Goal: Task Accomplishment & Management: Use online tool/utility

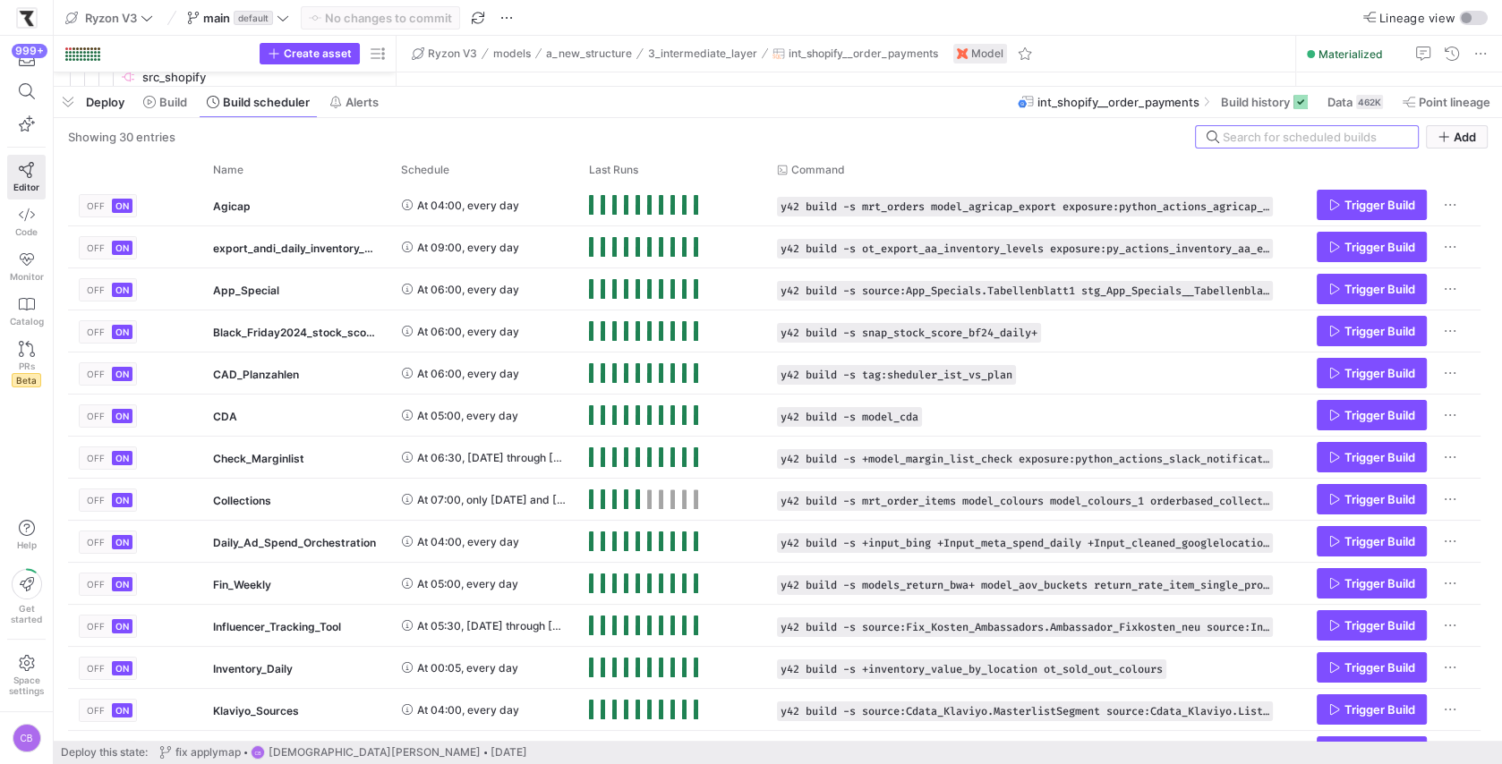
scroll to position [118, 0]
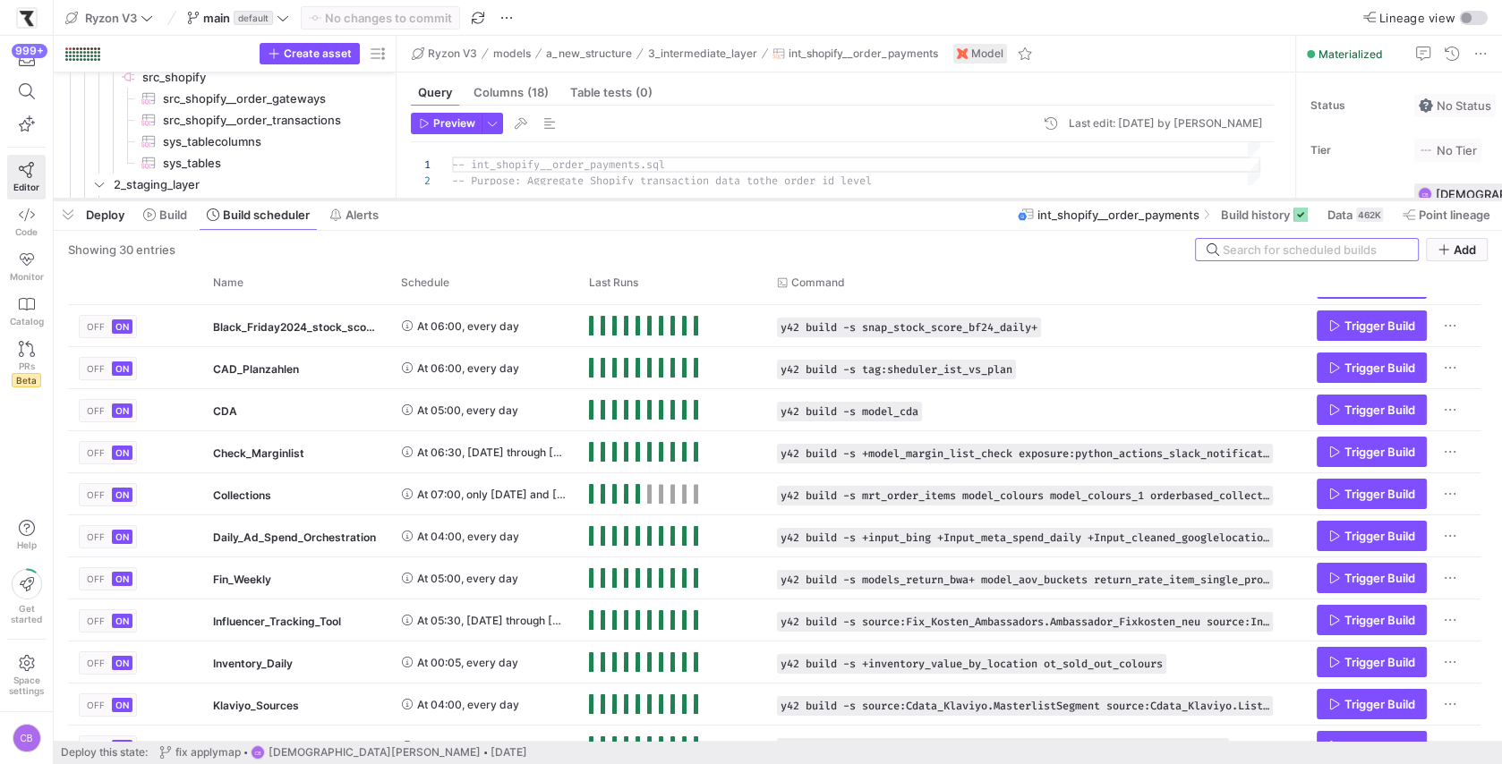
drag, startPoint x: 1122, startPoint y: 89, endPoint x: 1122, endPoint y: 203, distance: 114.6
click at [1122, 203] on div at bounding box center [778, 199] width 1448 height 7
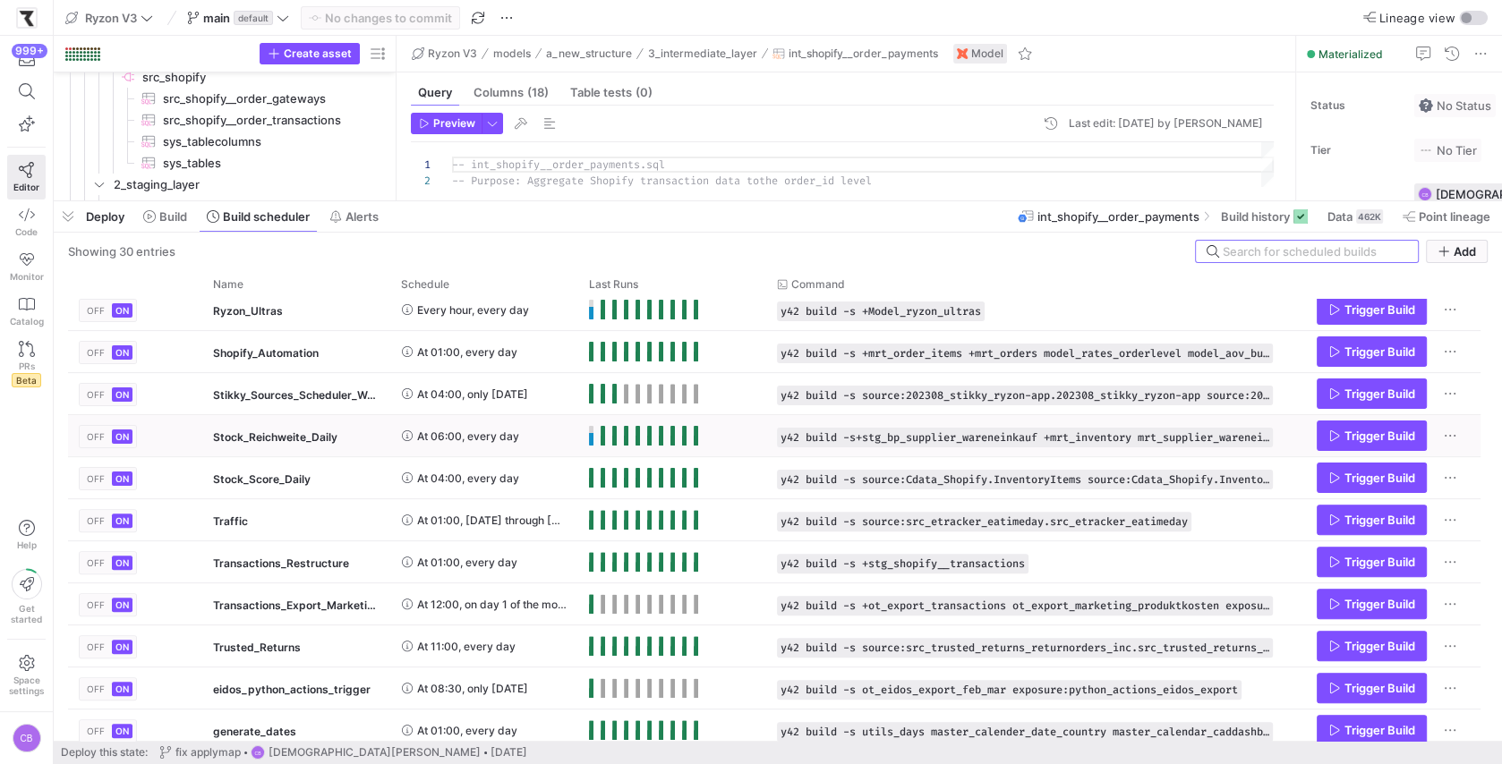
scroll to position [0, 0]
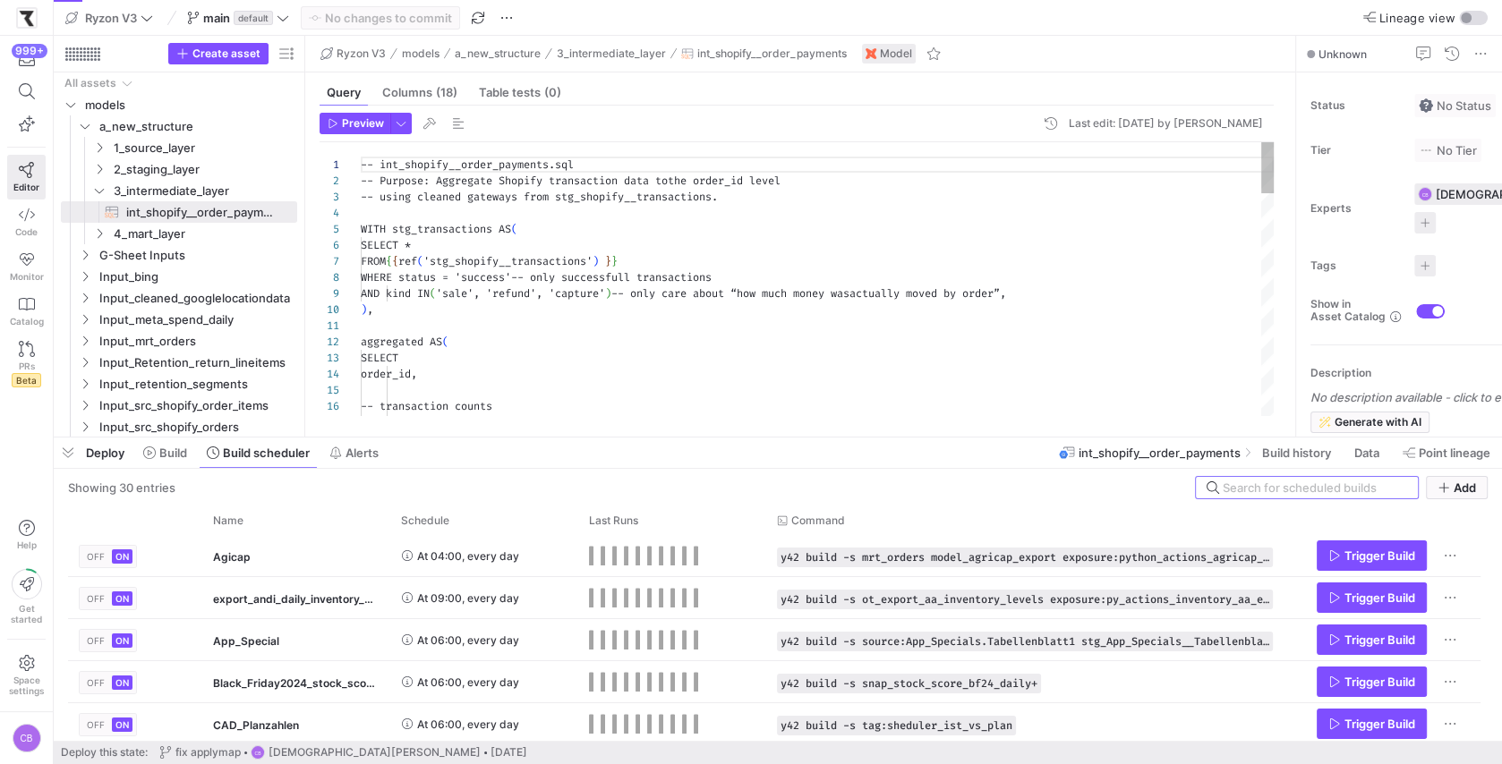
scroll to position [161, 0]
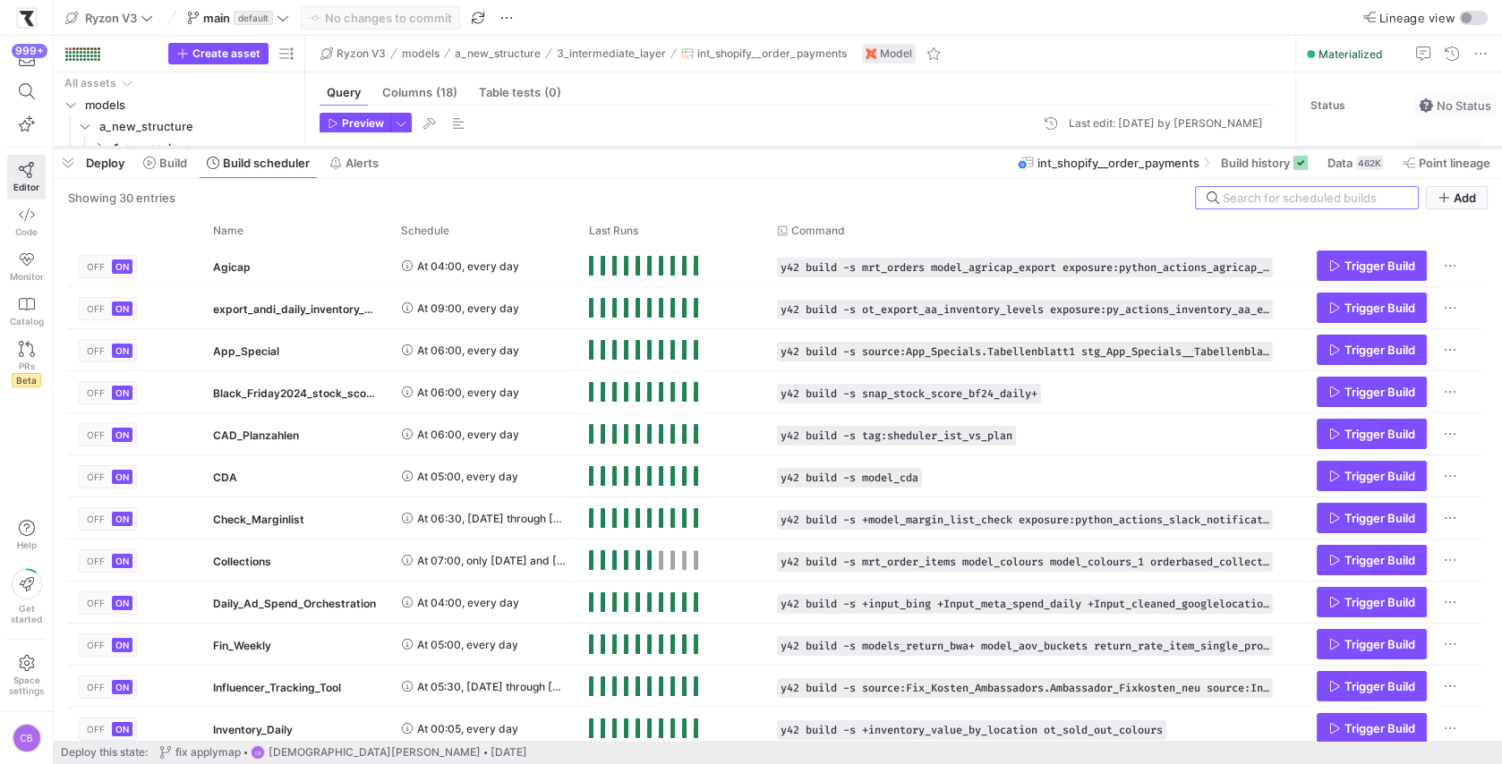
drag, startPoint x: 896, startPoint y: 436, endPoint x: 942, endPoint y: 146, distance: 293.6
click at [942, 146] on div at bounding box center [778, 147] width 1448 height 7
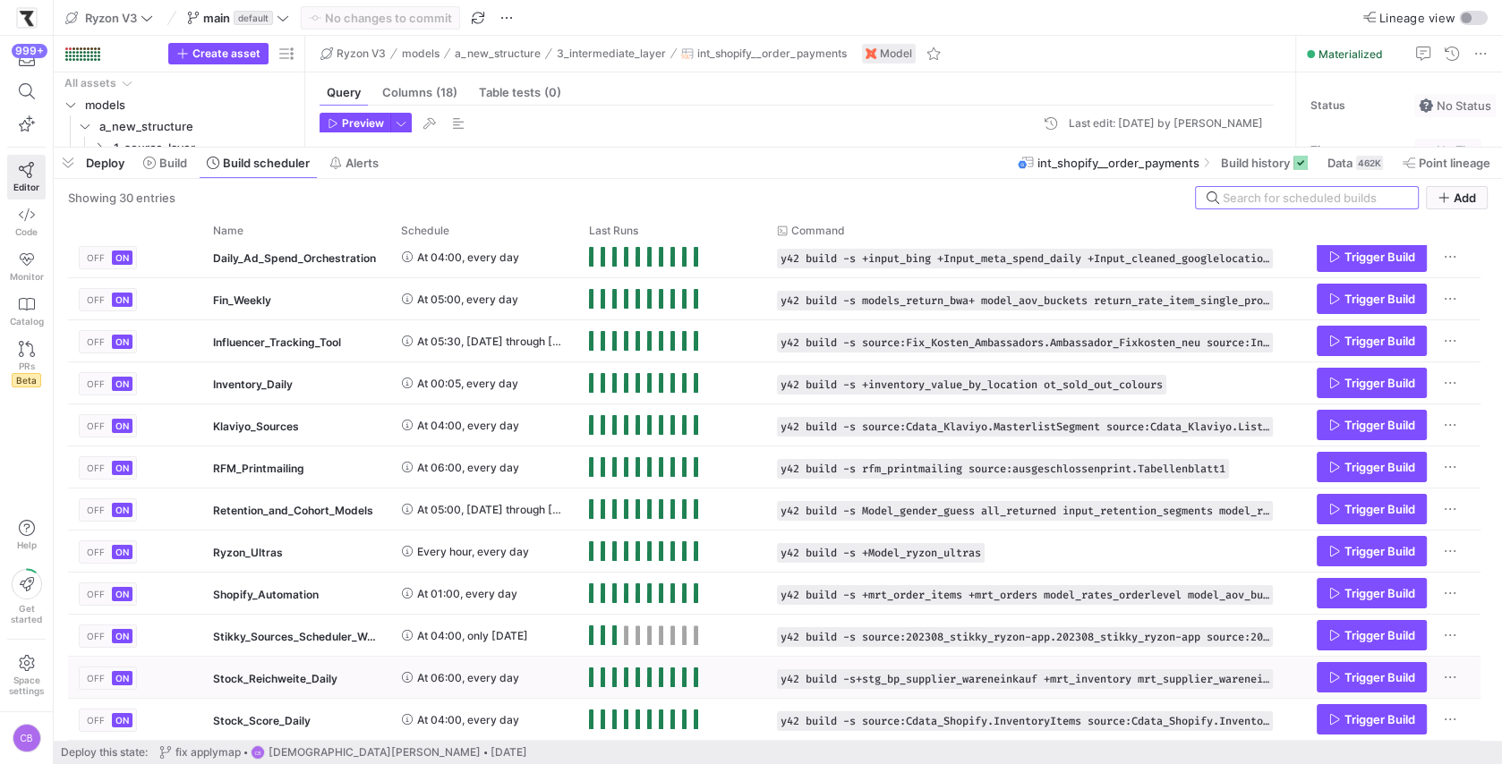
scroll to position [322, 0]
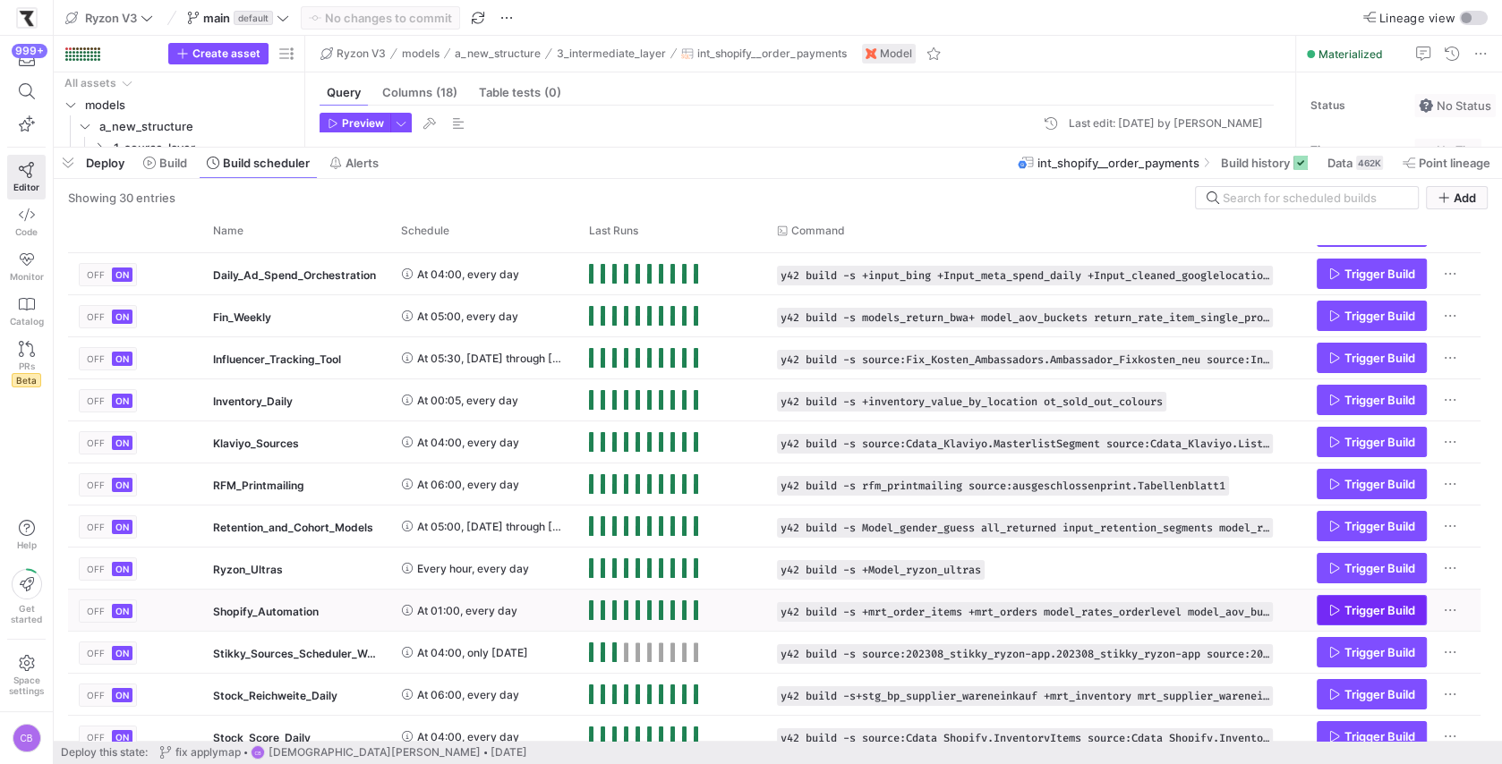
click at [1331, 622] on span "Press SPACE to select this row." at bounding box center [1372, 610] width 108 height 29
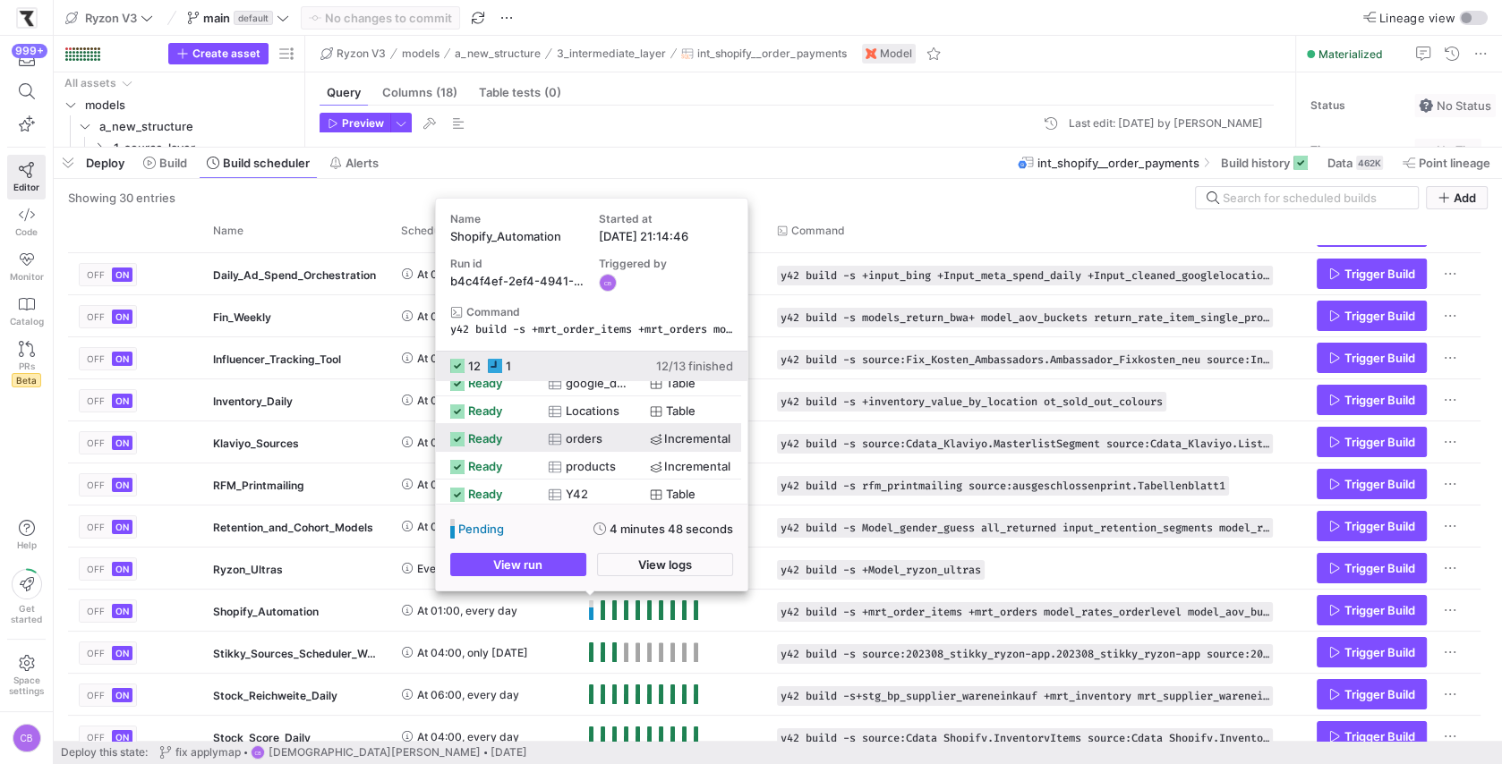
scroll to position [216, 0]
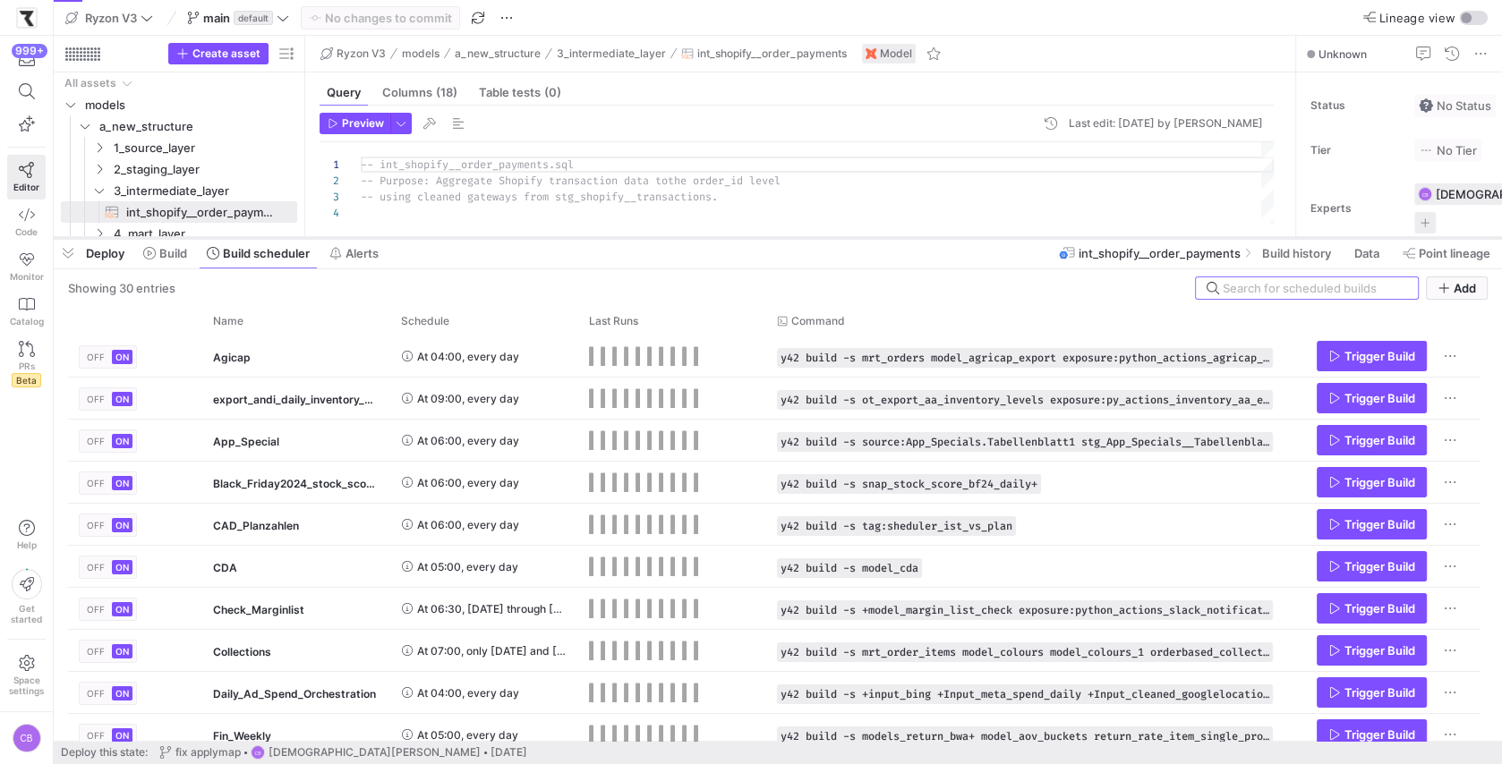
scroll to position [161, 0]
drag, startPoint x: 492, startPoint y: 438, endPoint x: 492, endPoint y: 230, distance: 207.7
click at [492, 235] on div at bounding box center [778, 238] width 1448 height 7
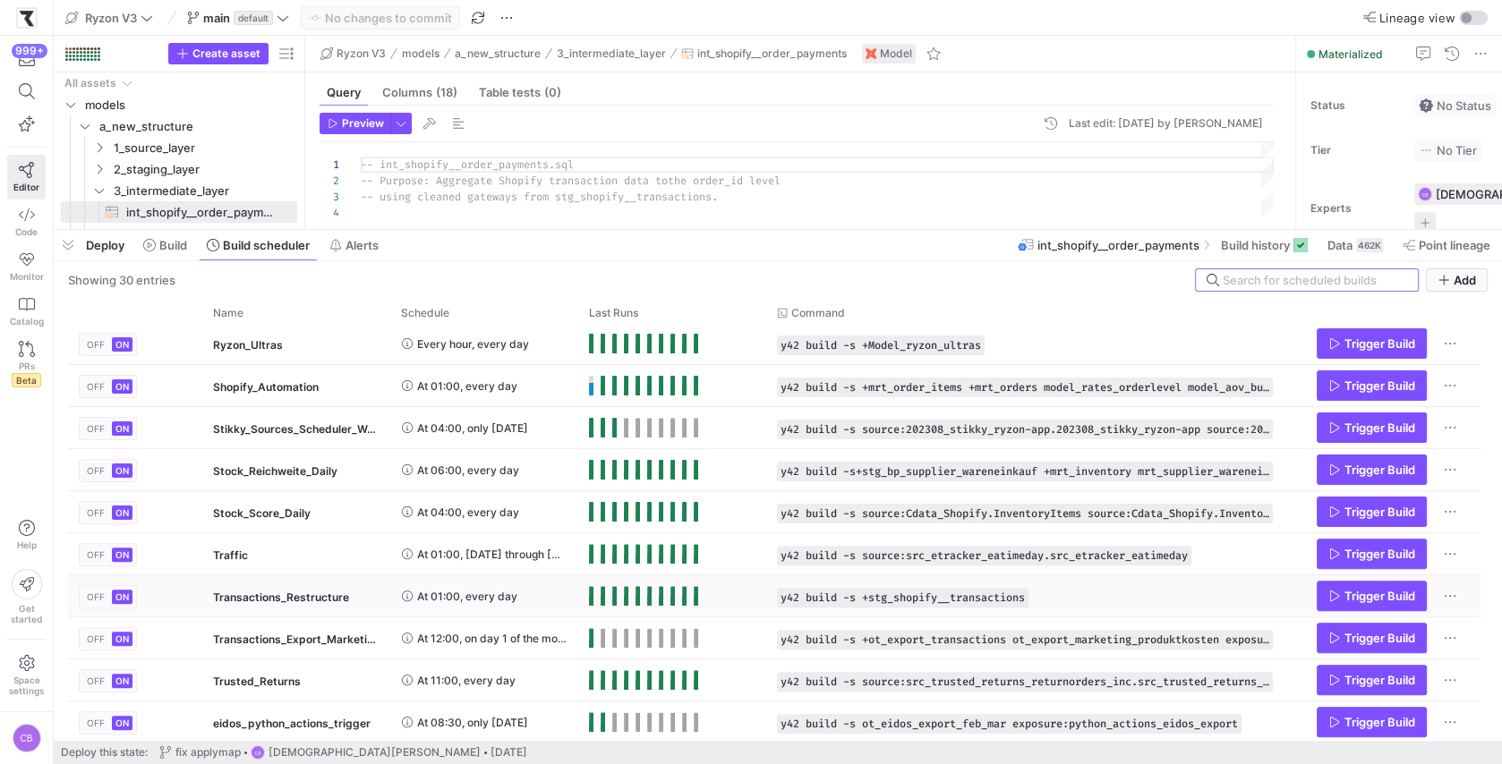
scroll to position [0, 0]
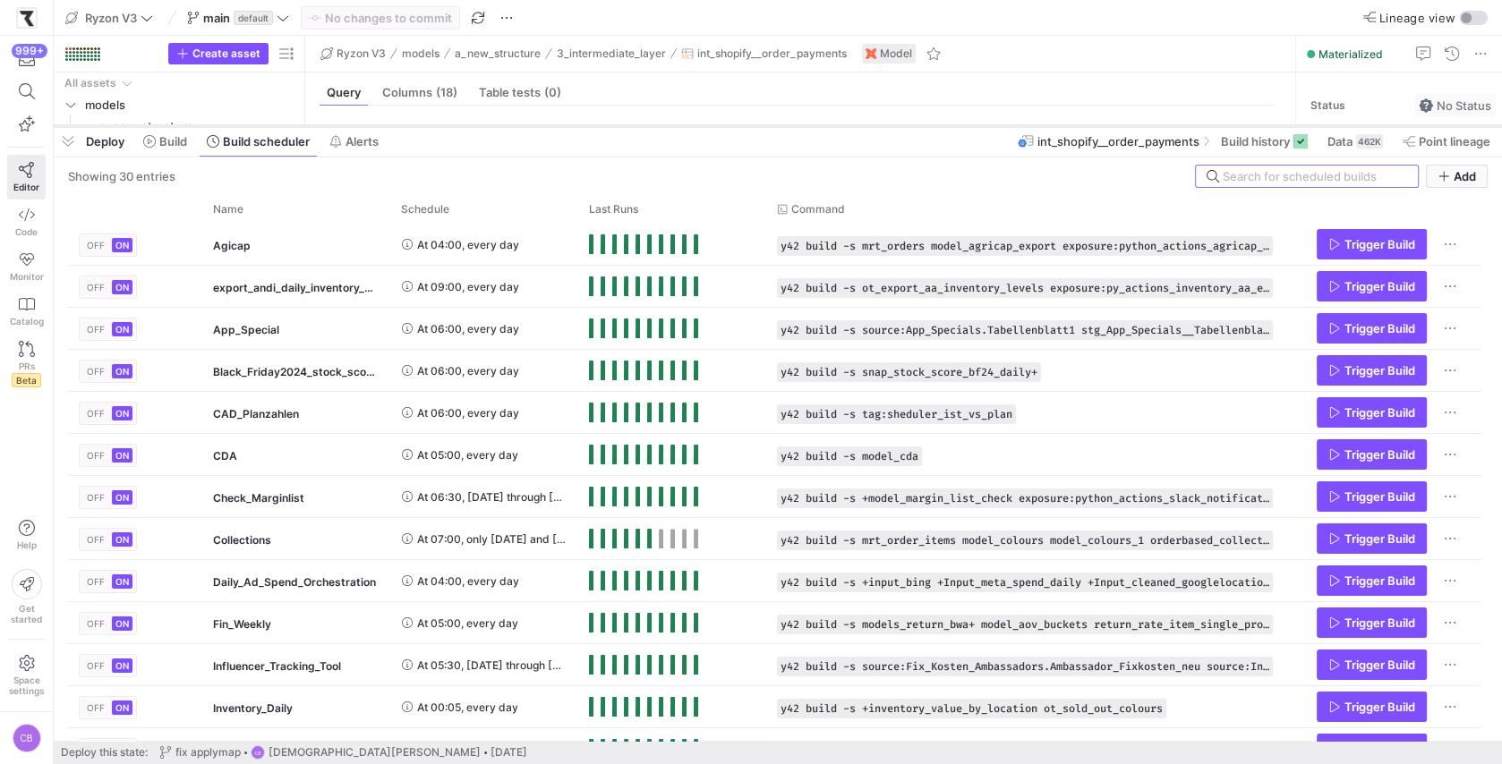
drag, startPoint x: 657, startPoint y: 228, endPoint x: 671, endPoint y: 107, distance: 121.7
click at [673, 123] on div at bounding box center [778, 126] width 1448 height 7
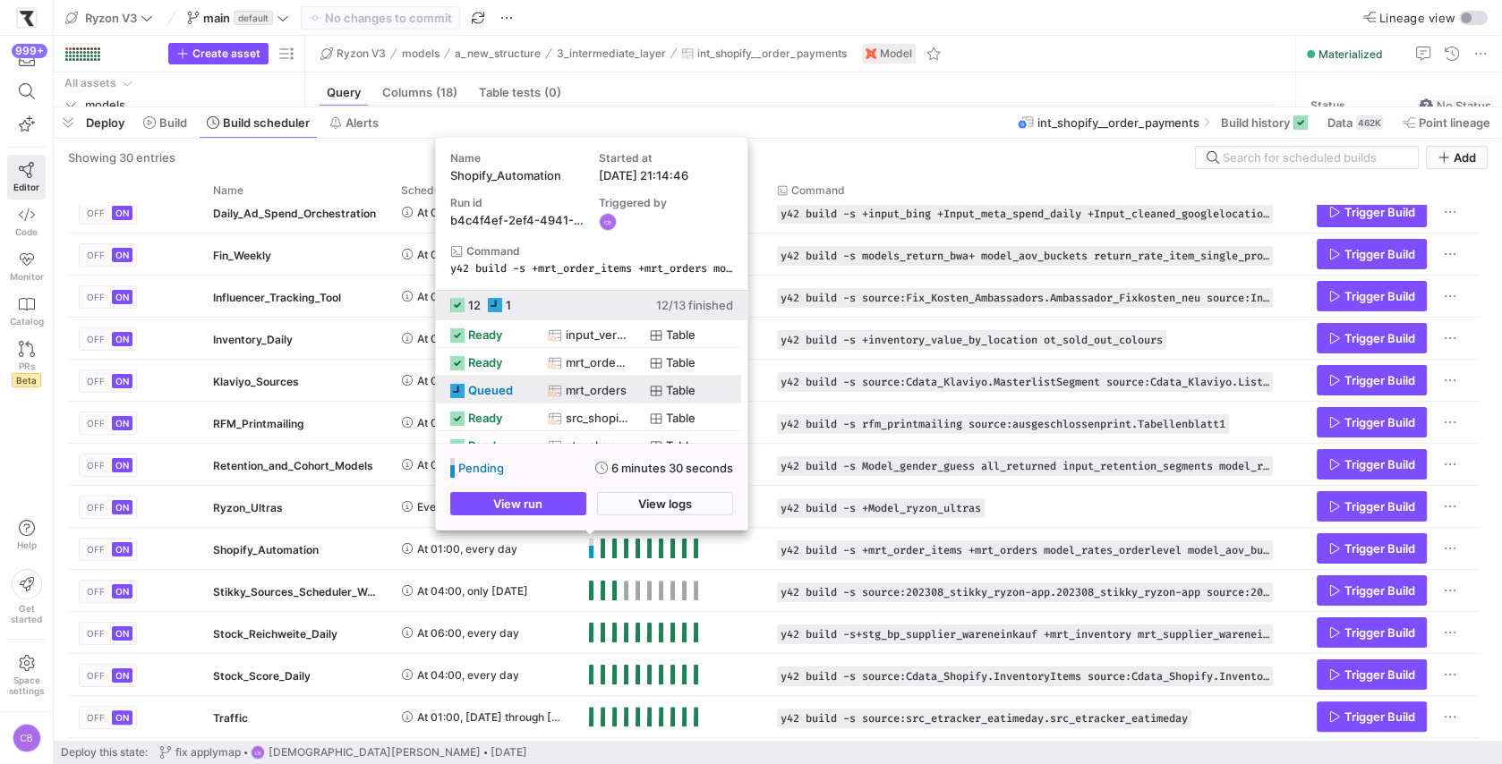
click at [523, 394] on y42-job-status-with-label "queued" at bounding box center [487, 391] width 80 height 28
click at [658, 513] on span "button" at bounding box center [665, 503] width 134 height 21
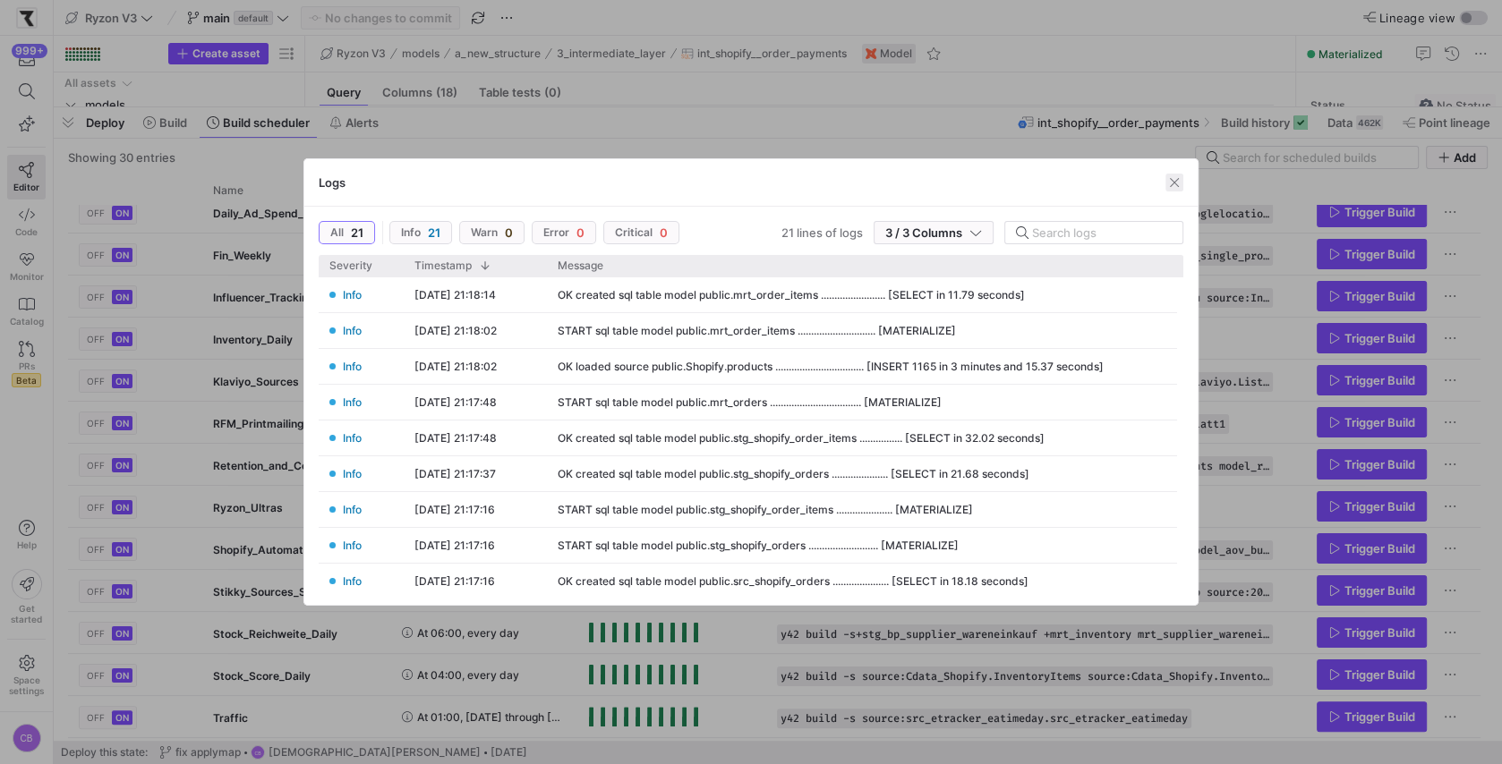
click at [1174, 179] on span "button" at bounding box center [1174, 183] width 18 height 18
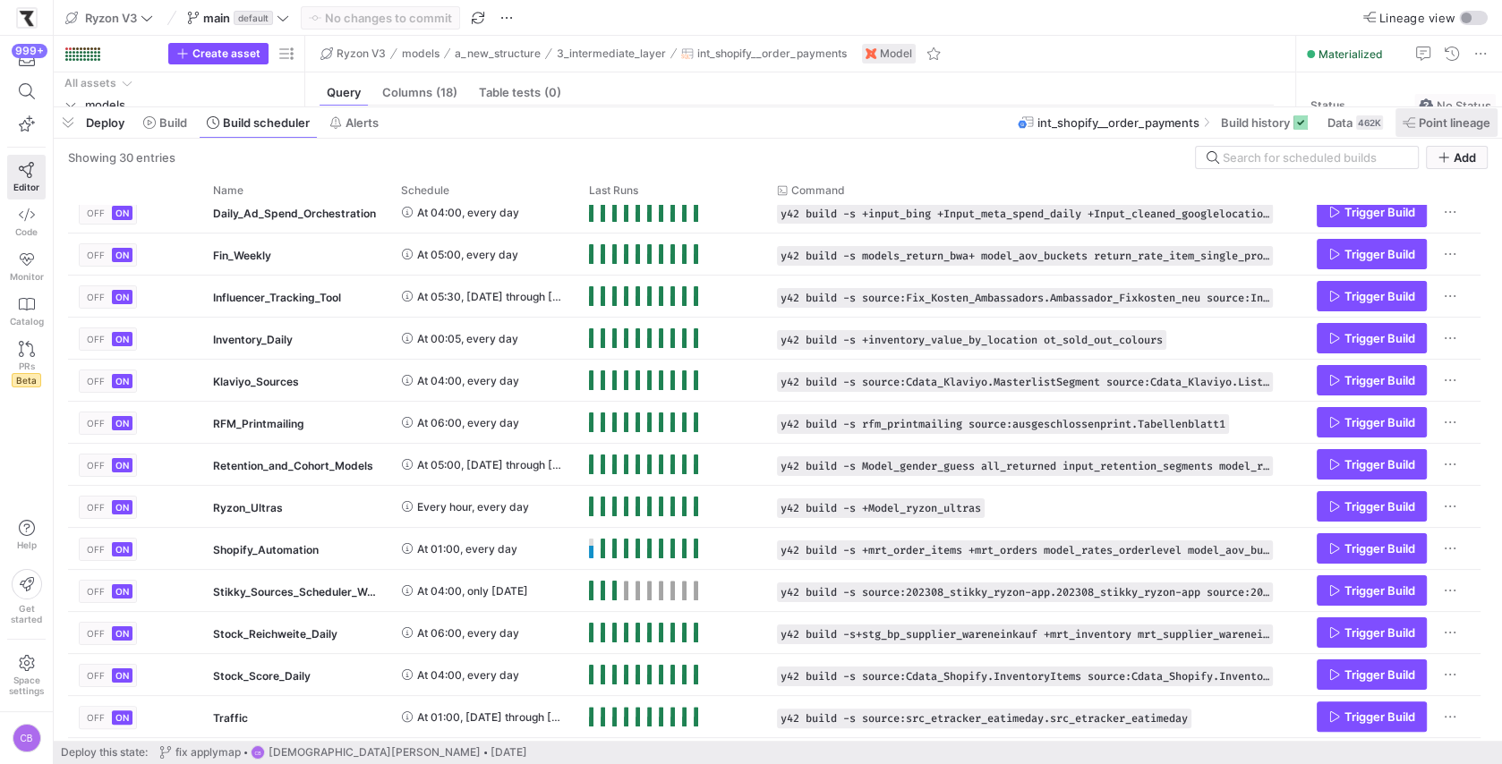
click at [1425, 120] on span "Point lineage" at bounding box center [1455, 122] width 72 height 14
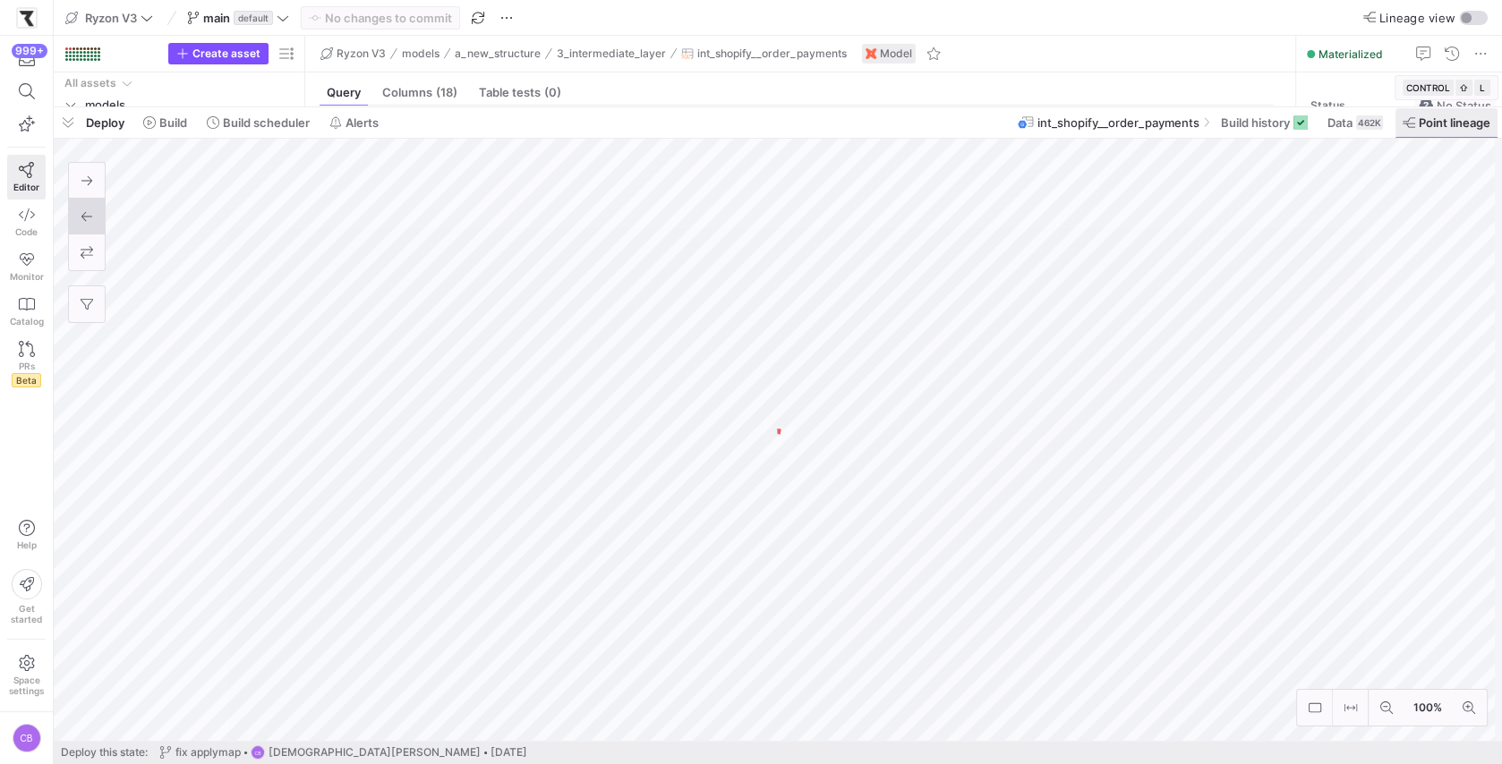
click at [1425, 120] on span "Point lineage" at bounding box center [1455, 122] width 72 height 14
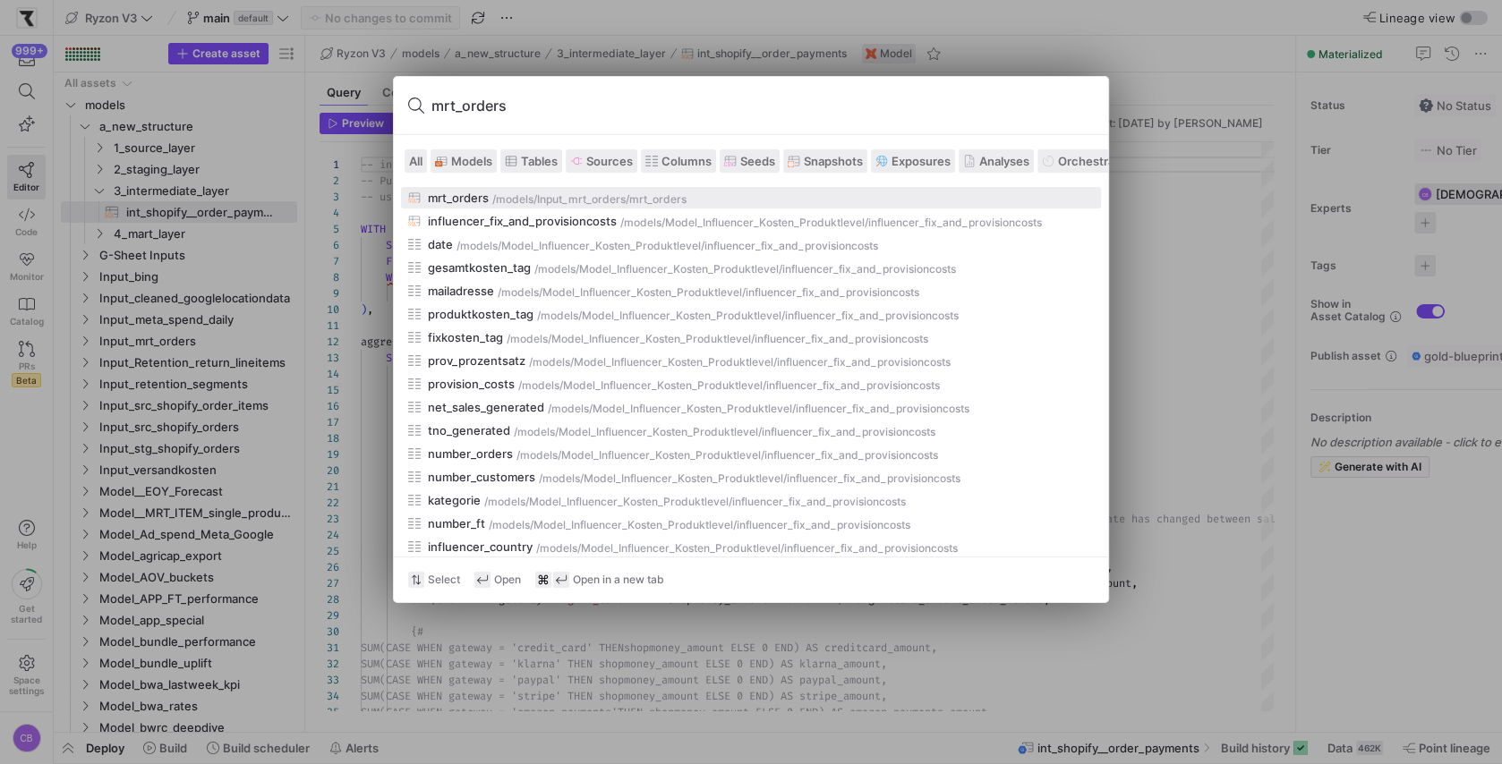
type input "mrt_orders"
click at [506, 193] on div "/models/" at bounding box center [514, 199] width 45 height 13
type textarea "{{ config(materialized='table') }} with stg_shopify_order_items as ( select * f…"
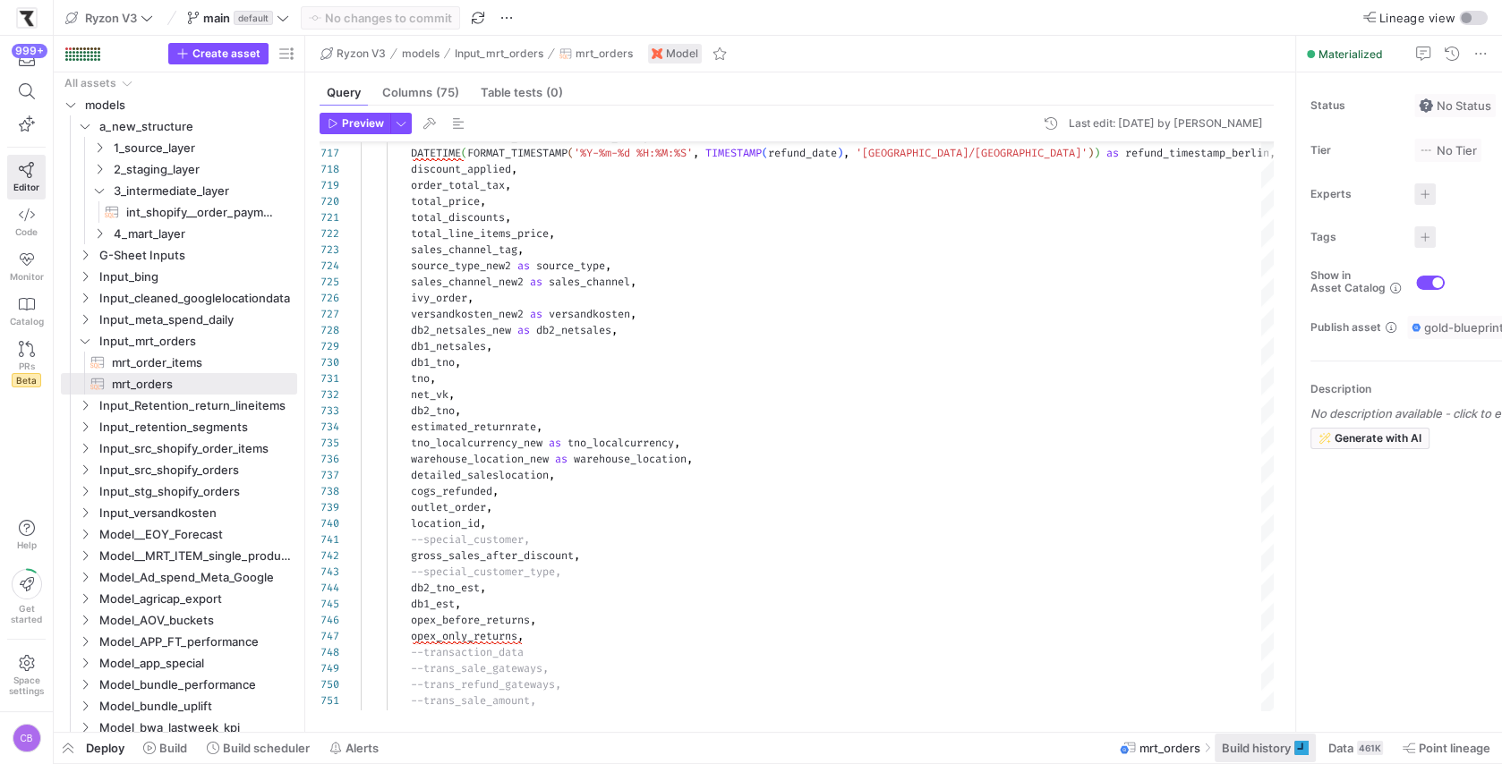
click at [1243, 750] on span "Build history" at bounding box center [1256, 748] width 69 height 14
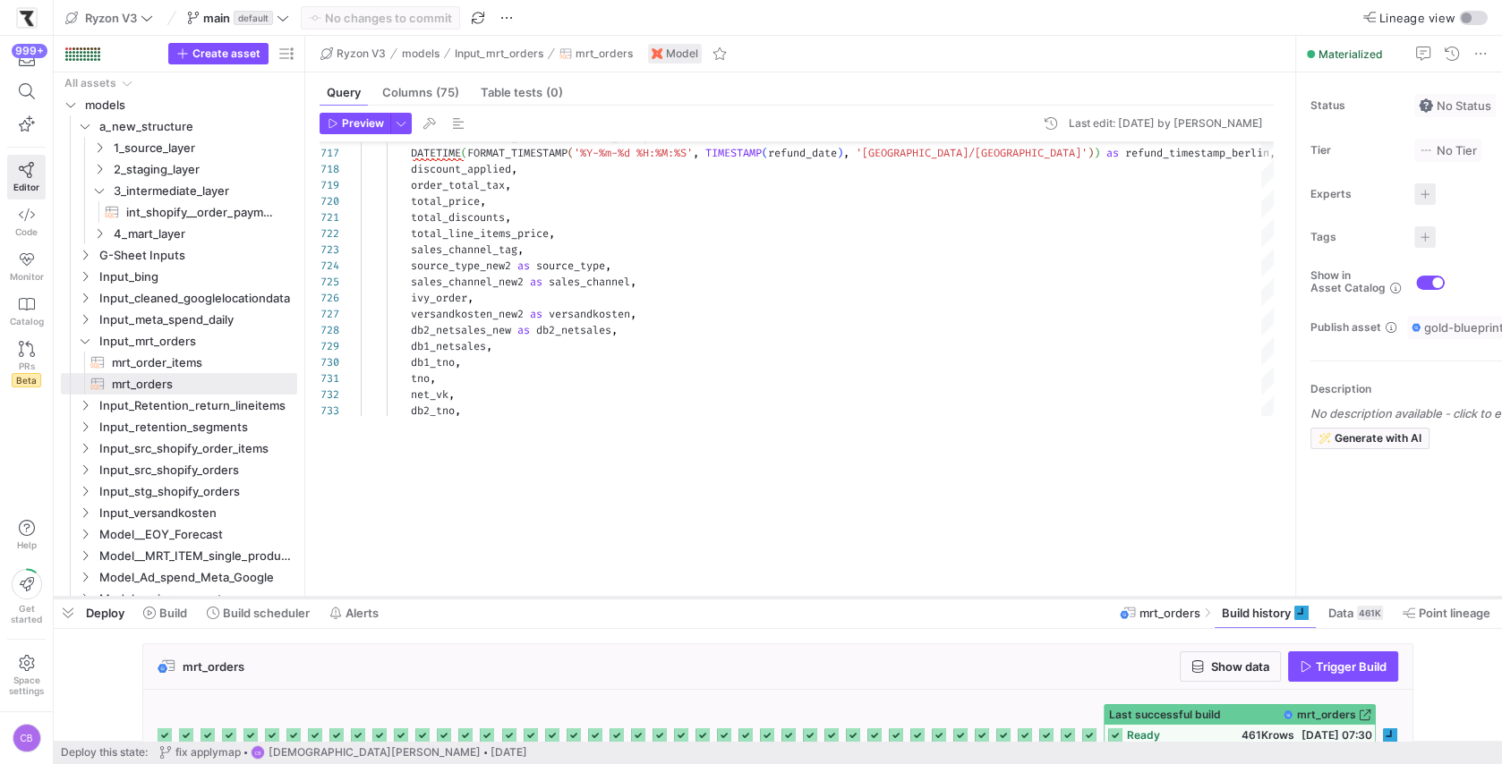
drag, startPoint x: 869, startPoint y: 434, endPoint x: 877, endPoint y: 594, distance: 160.4
click at [879, 594] on div at bounding box center [778, 597] width 1448 height 7
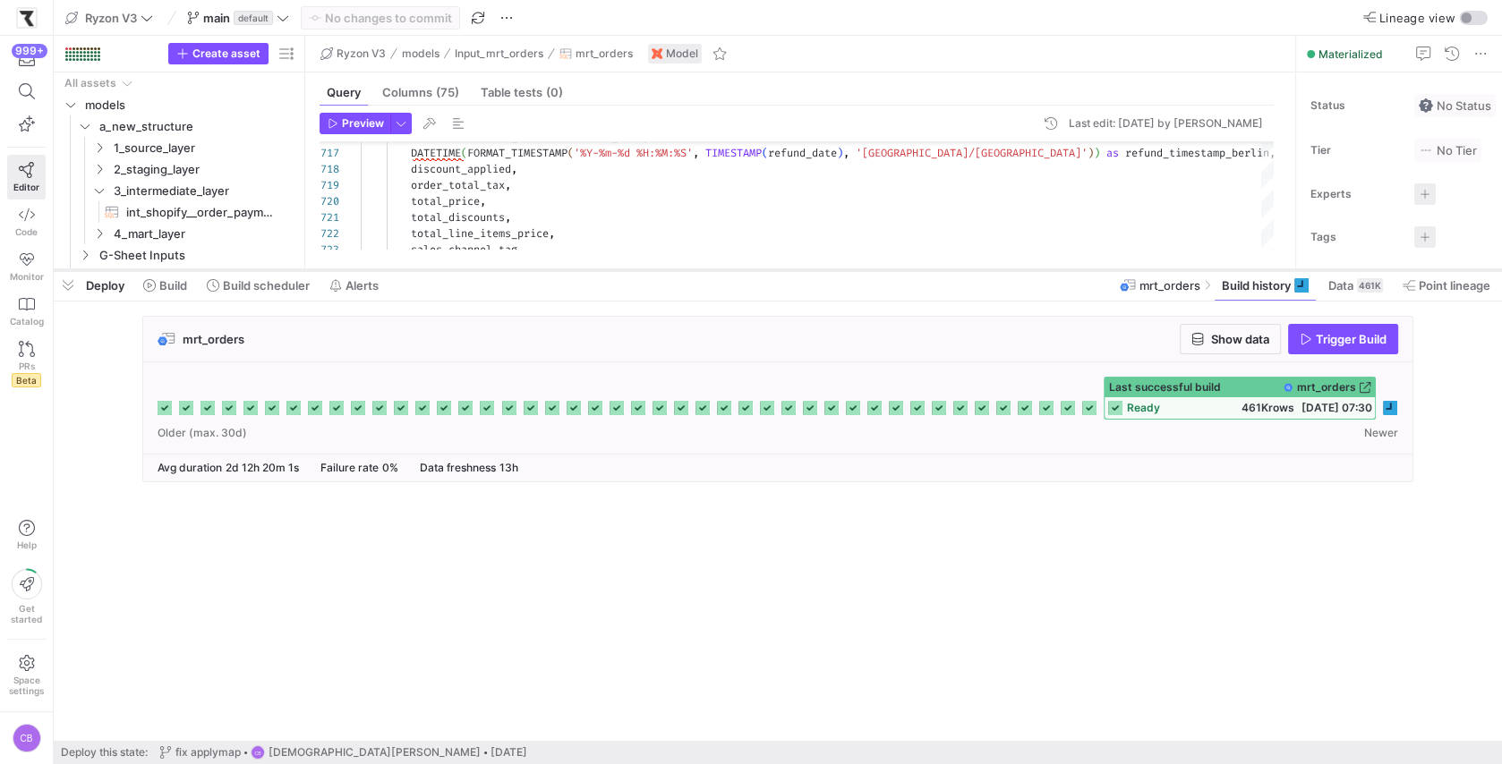
drag, startPoint x: 877, startPoint y: 594, endPoint x: 908, endPoint y: 269, distance: 327.2
click at [908, 269] on div at bounding box center [778, 270] width 1448 height 7
click at [1395, 414] on icon at bounding box center [1390, 410] width 14 height 14
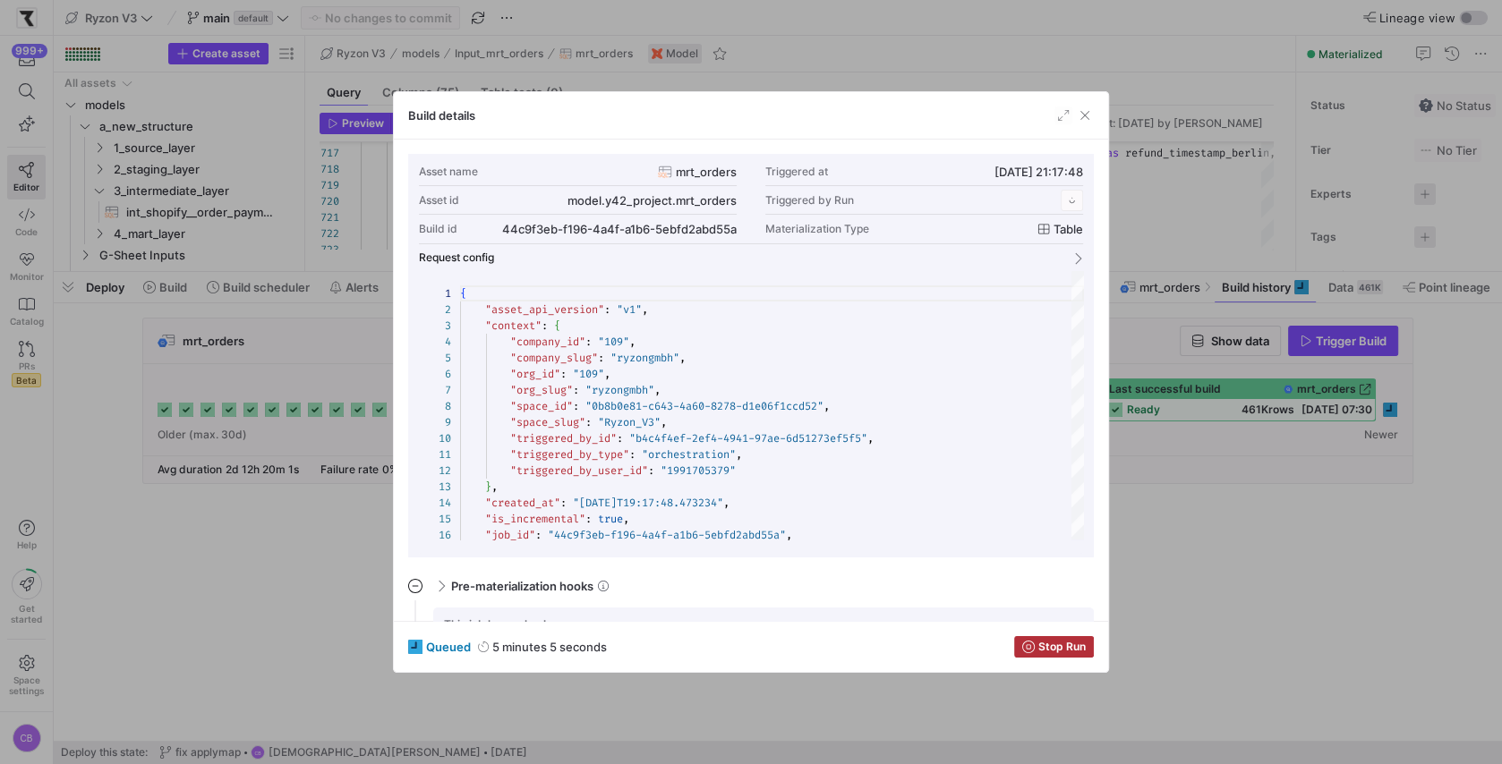
scroll to position [161, 0]
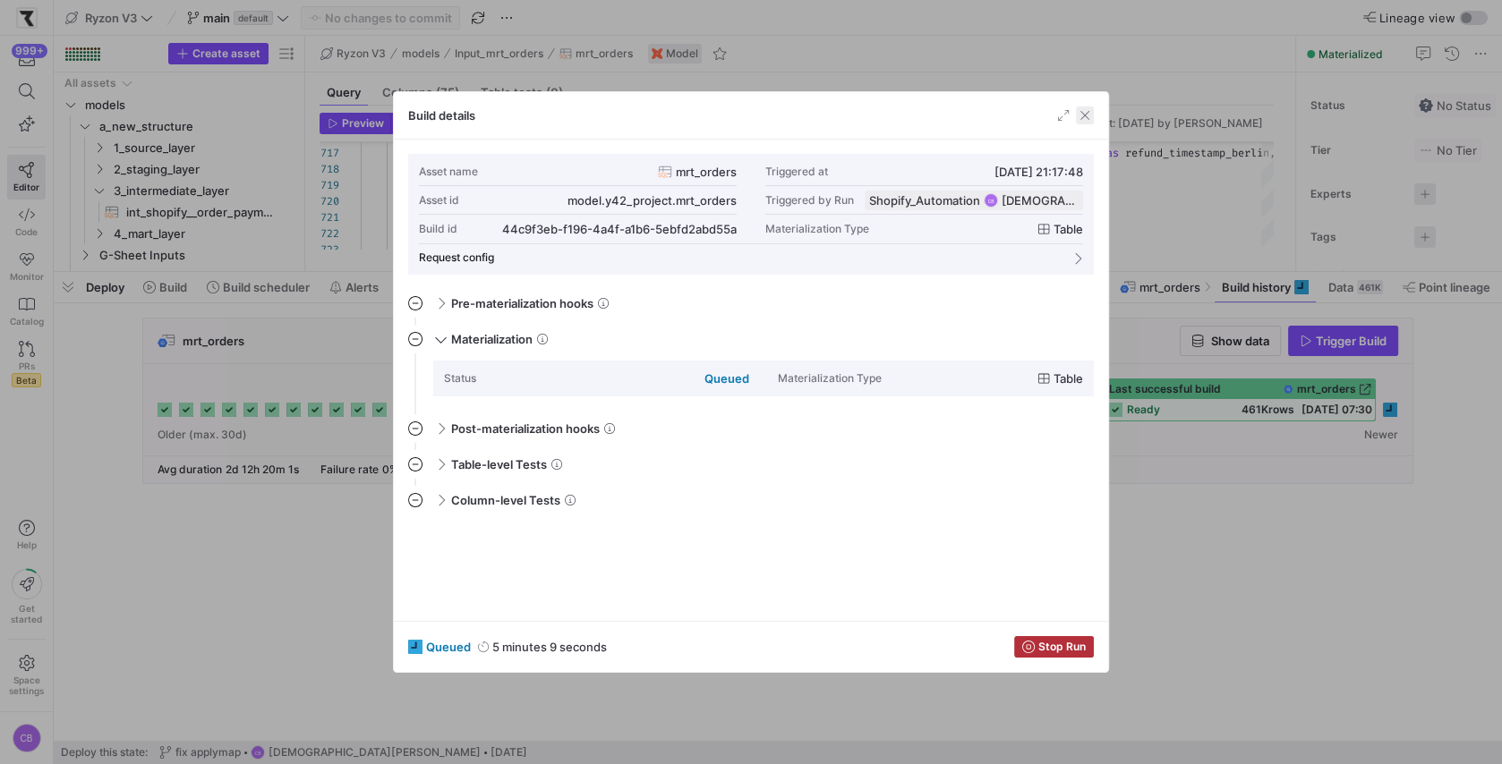
click at [1094, 120] on span "button" at bounding box center [1085, 116] width 18 height 18
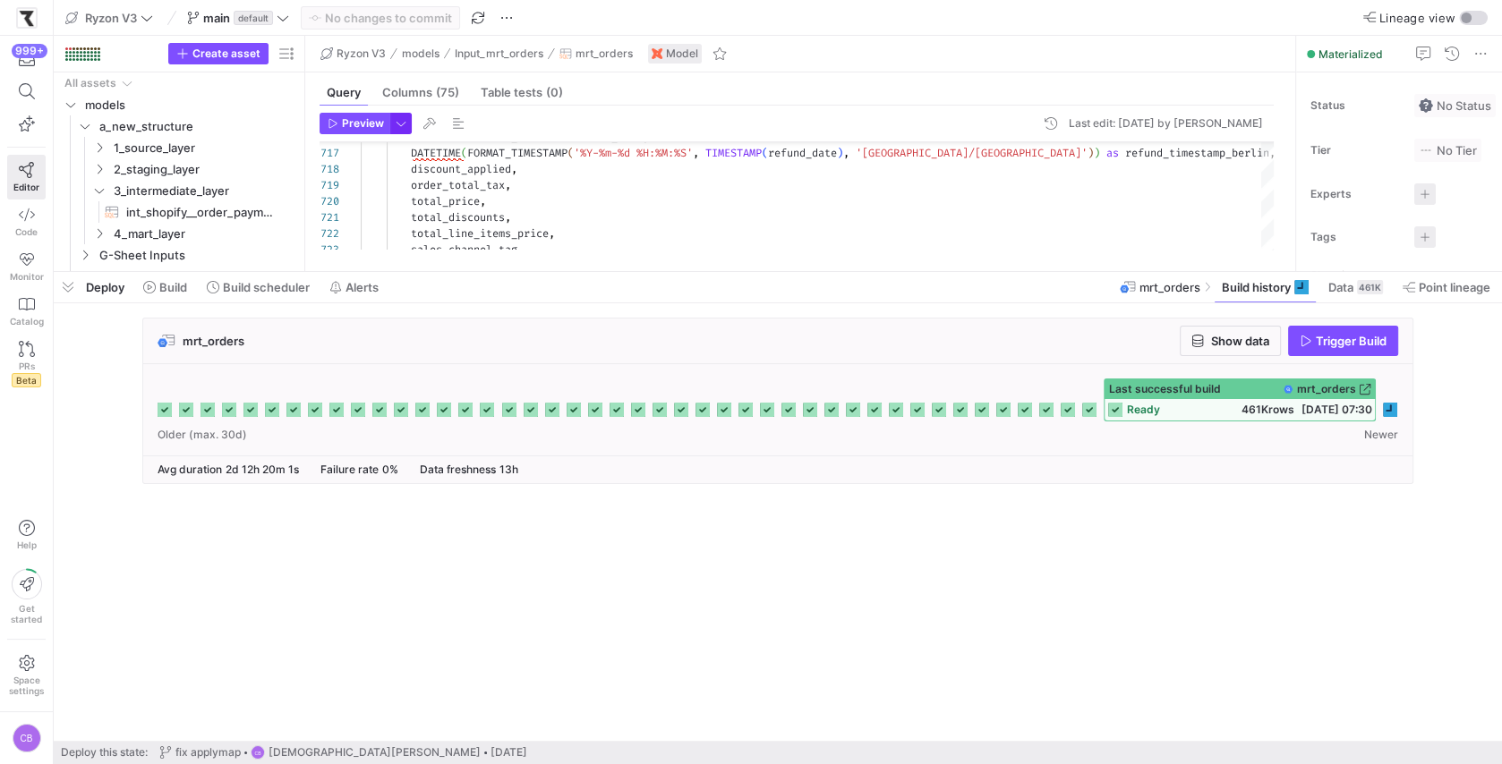
click at [395, 126] on span "button" at bounding box center [401, 124] width 20 height 20
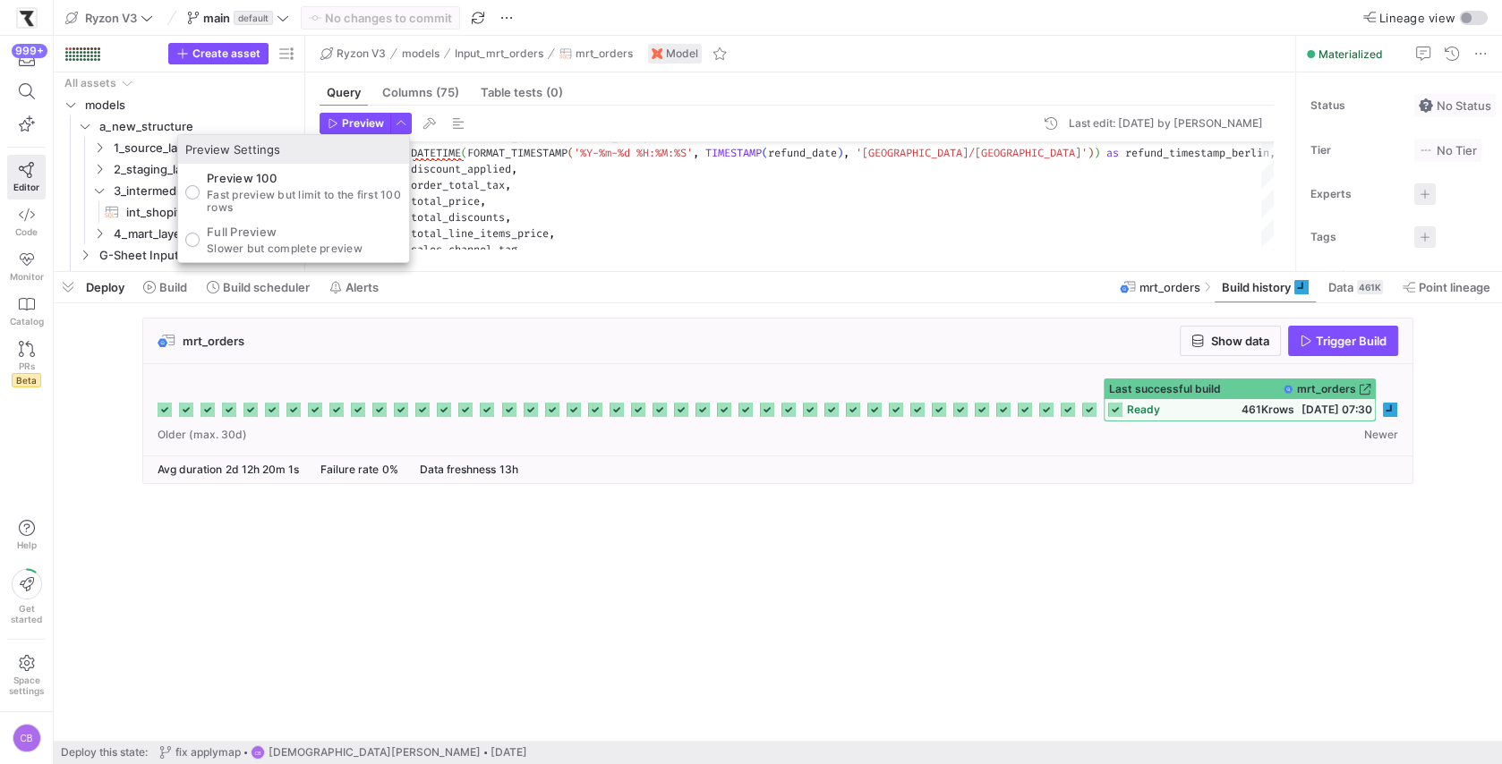
click at [278, 235] on p "Full Preview" at bounding box center [285, 232] width 156 height 14
click at [200, 235] on input "Full Preview Slower but complete preview" at bounding box center [192, 240] width 14 height 14
radio input "true"
click at [345, 127] on div at bounding box center [751, 382] width 1502 height 764
click at [345, 127] on span "Preview" at bounding box center [363, 123] width 42 height 13
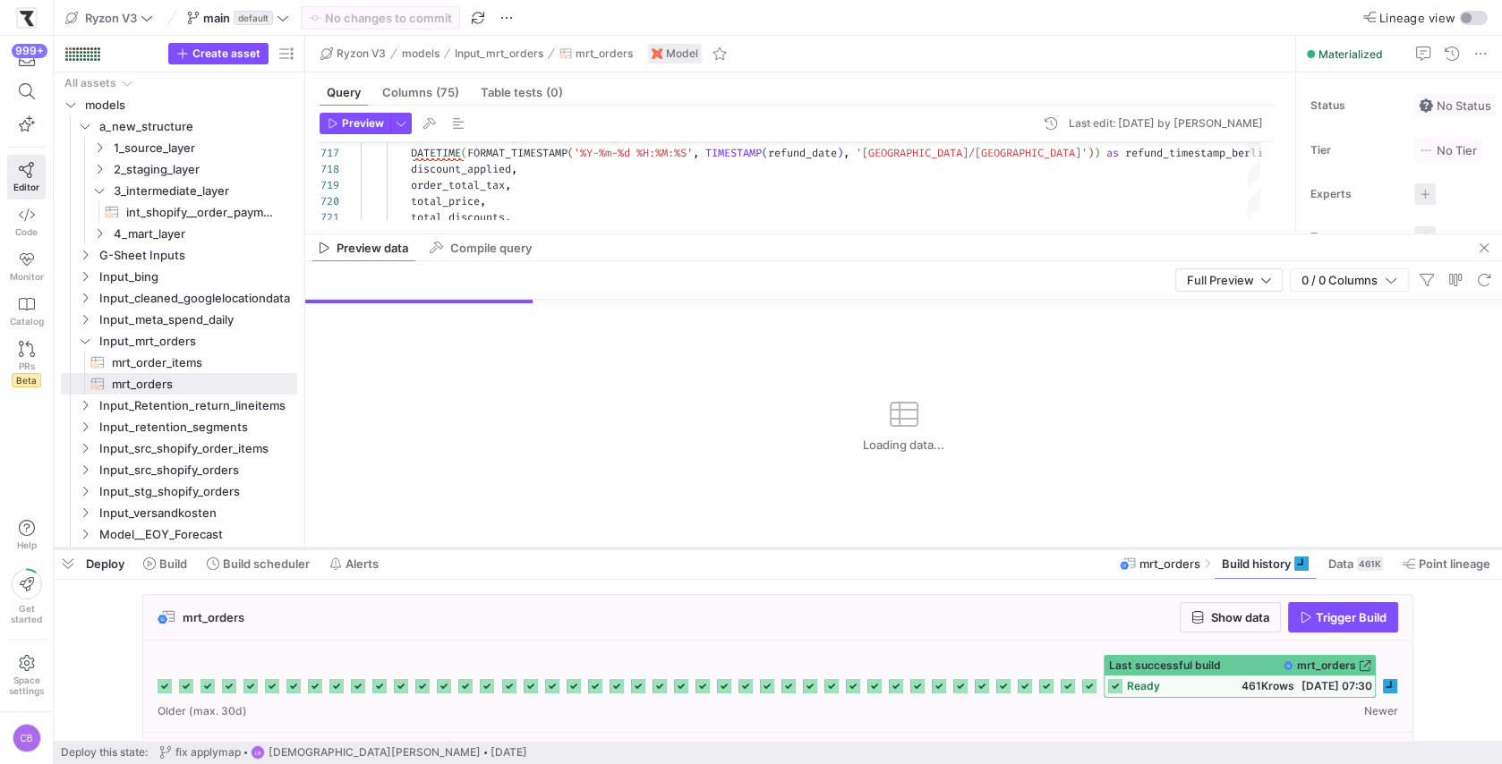
drag, startPoint x: 549, startPoint y: 274, endPoint x: 589, endPoint y: 560, distance: 289.3
click at [589, 552] on div at bounding box center [778, 548] width 1448 height 7
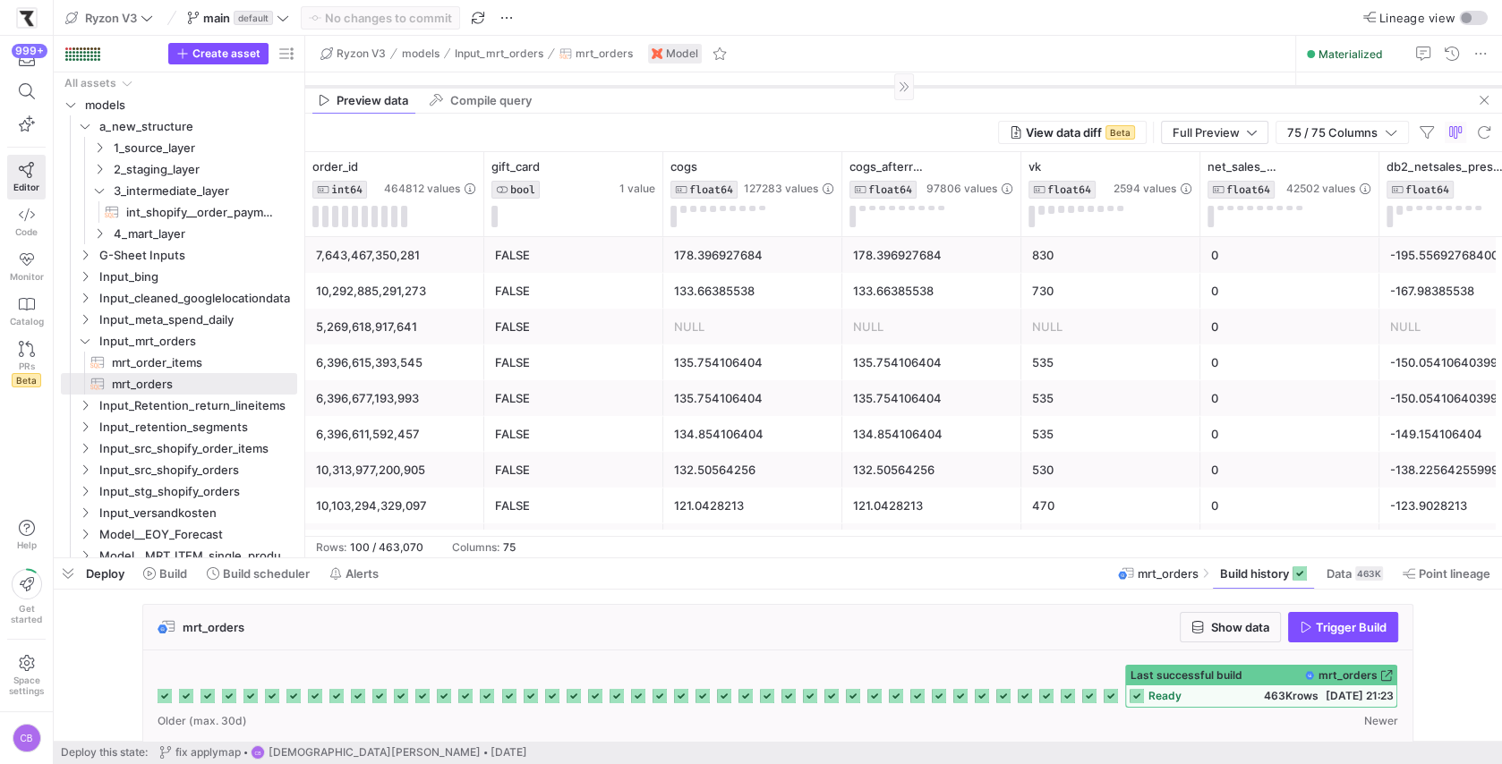
drag, startPoint x: 876, startPoint y: 244, endPoint x: 876, endPoint y: 87, distance: 157.5
click at [876, 87] on div at bounding box center [903, 86] width 1197 height 1
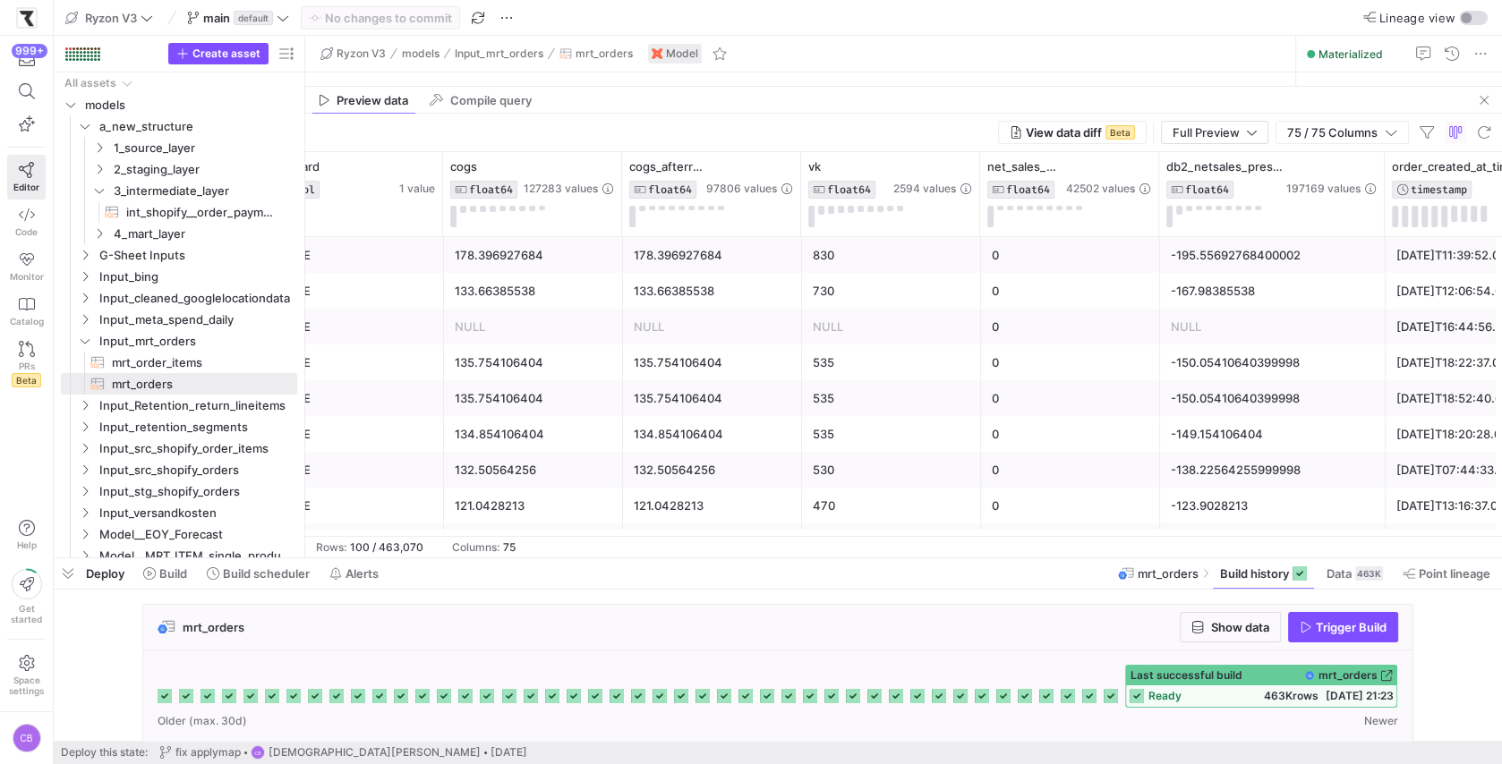
scroll to position [0, 297]
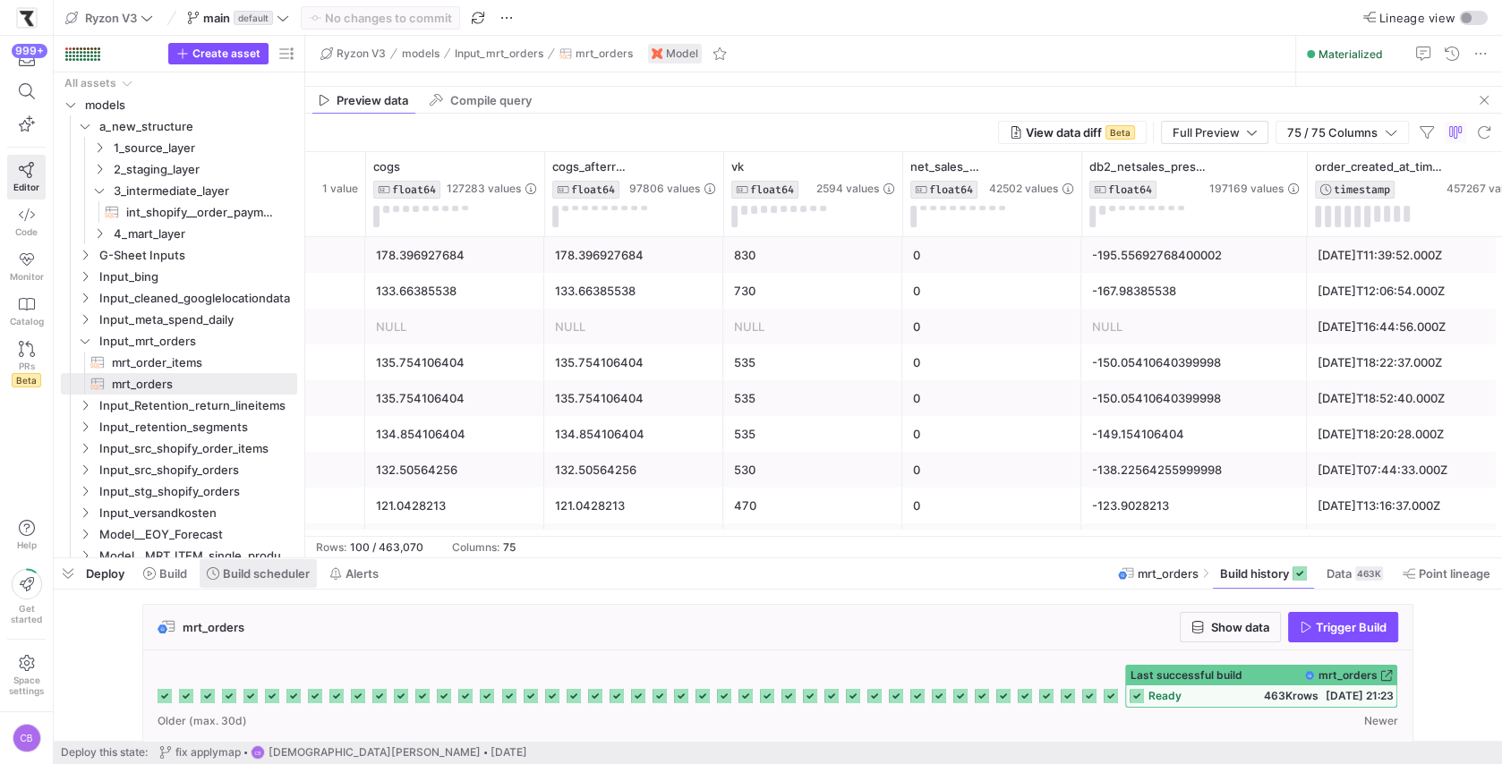
click at [275, 576] on span "Build scheduler" at bounding box center [266, 574] width 87 height 14
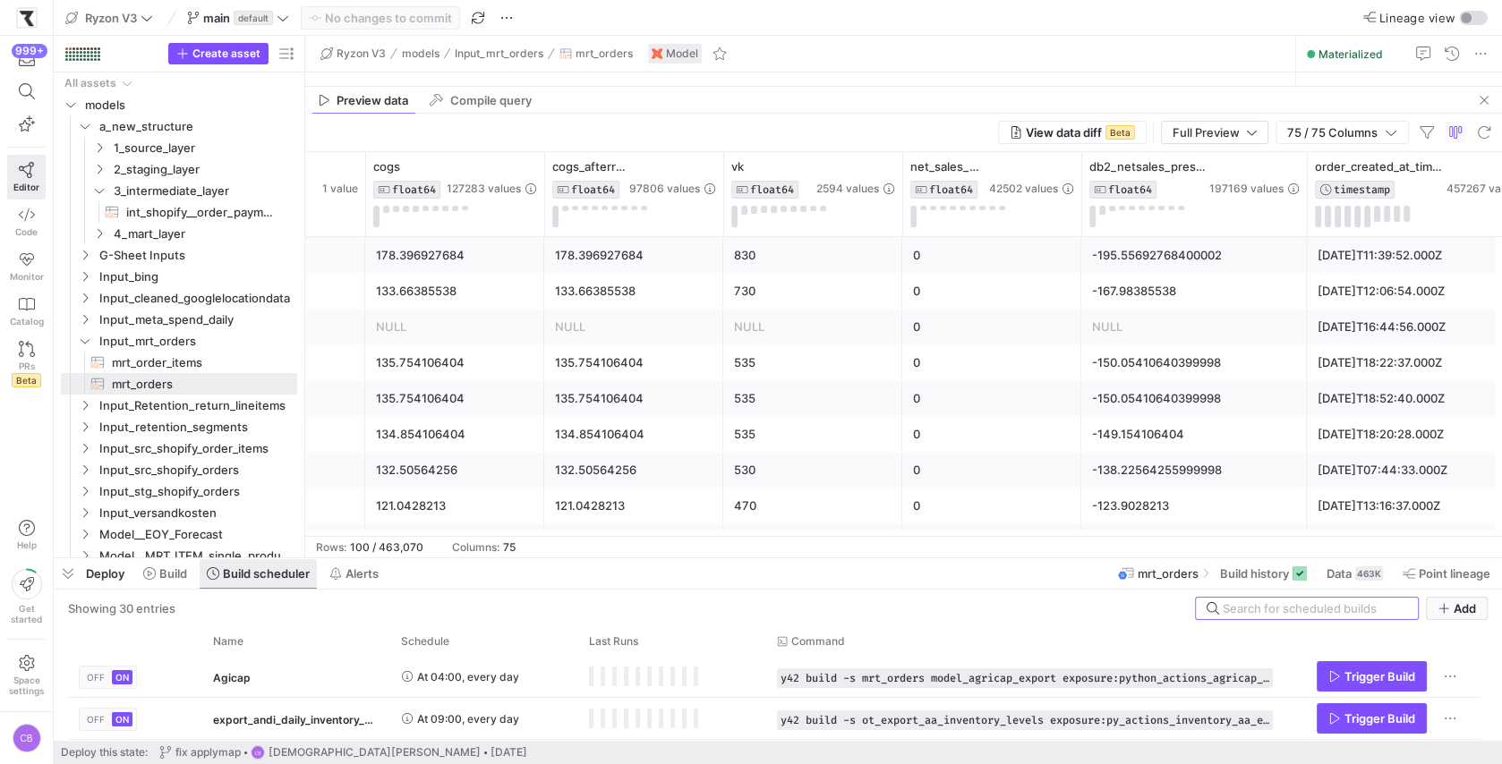
click at [249, 574] on span "Build scheduler" at bounding box center [266, 574] width 87 height 14
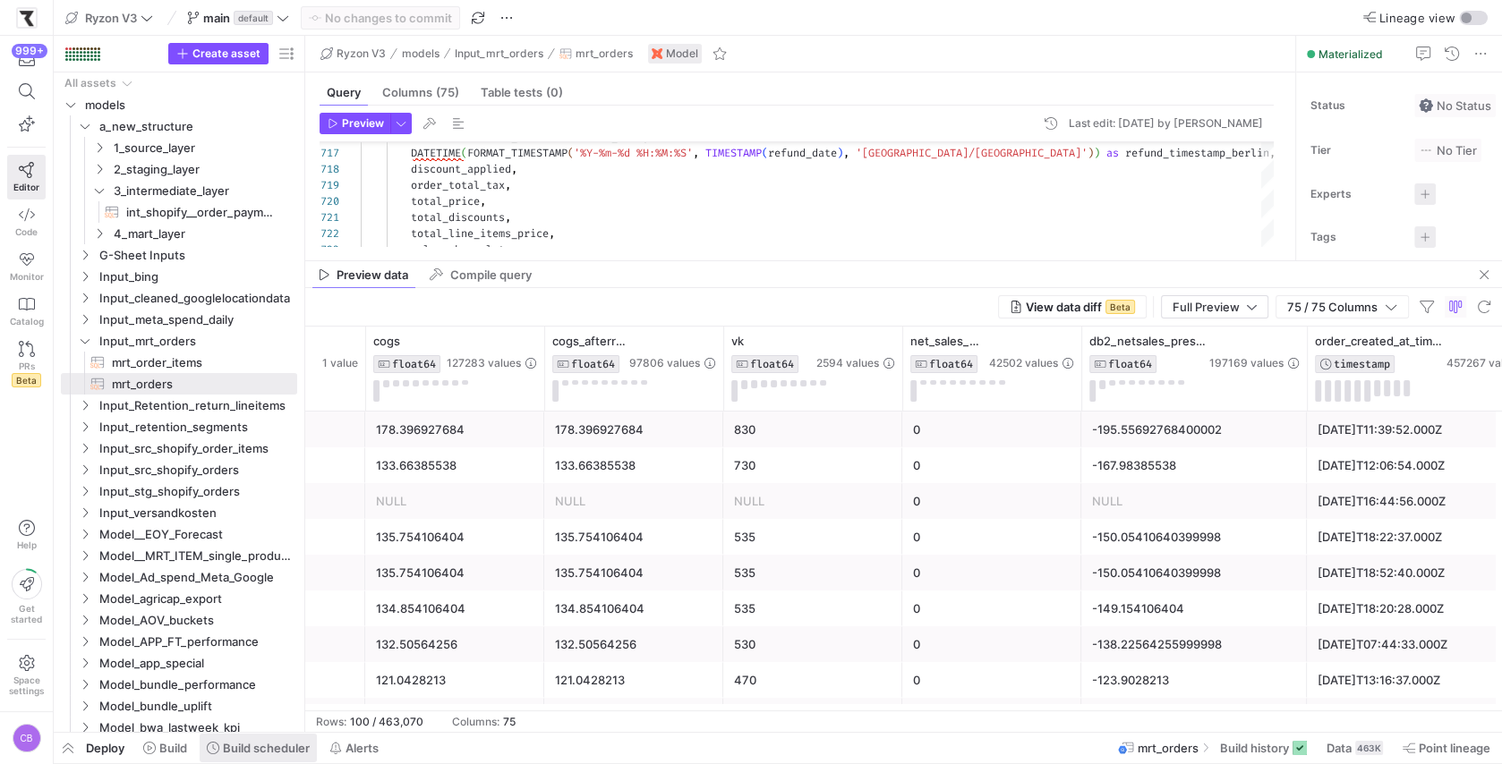
click at [257, 738] on span at bounding box center [258, 748] width 117 height 29
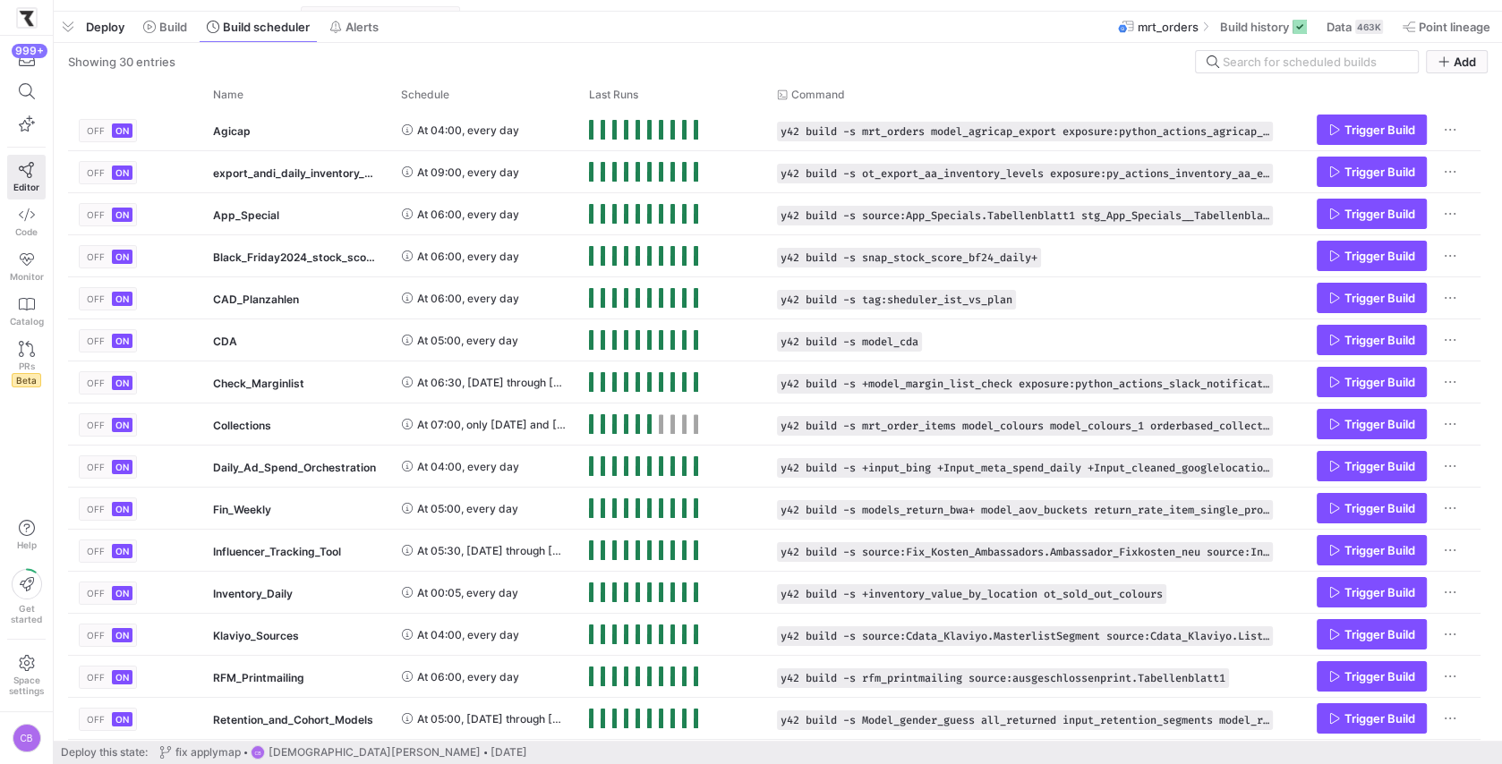
drag, startPoint x: 523, startPoint y: 439, endPoint x: 533, endPoint y: 12, distance: 427.1
click at [533, 9] on div at bounding box center [778, 11] width 1448 height 7
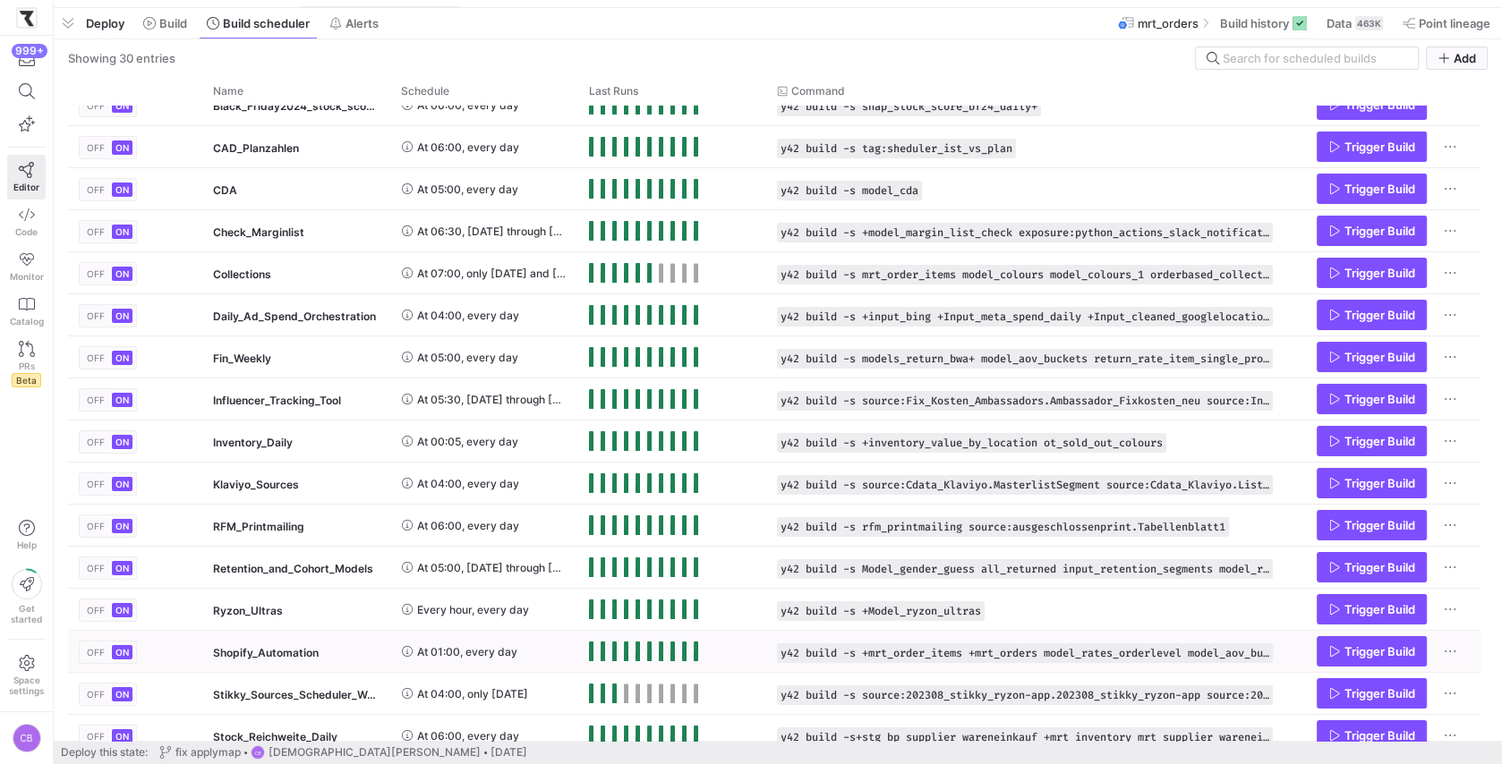
scroll to position [154, 0]
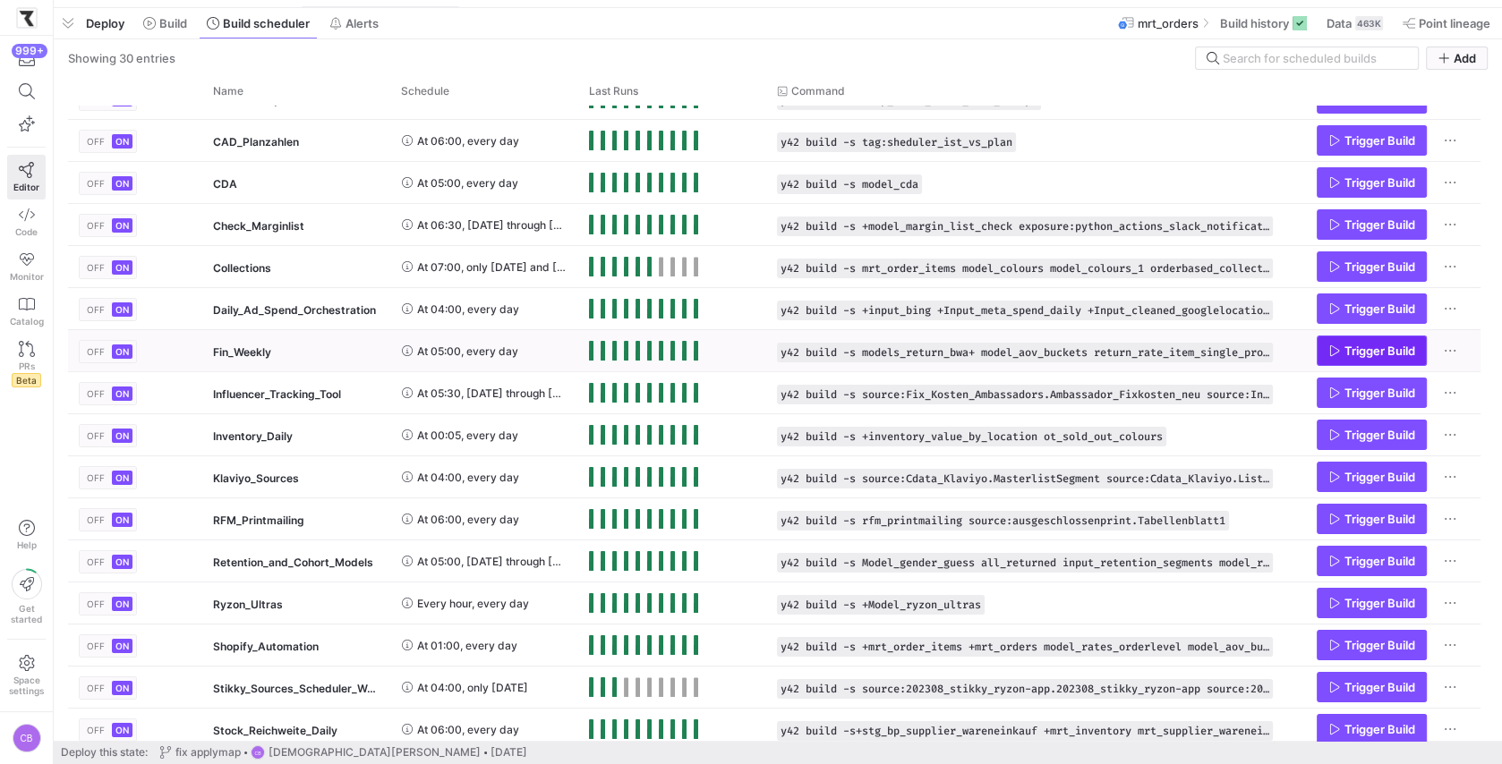
click at [1341, 351] on span "Trigger Build" at bounding box center [1371, 351] width 87 height 14
